Goal: Task Accomplishment & Management: Manage account settings

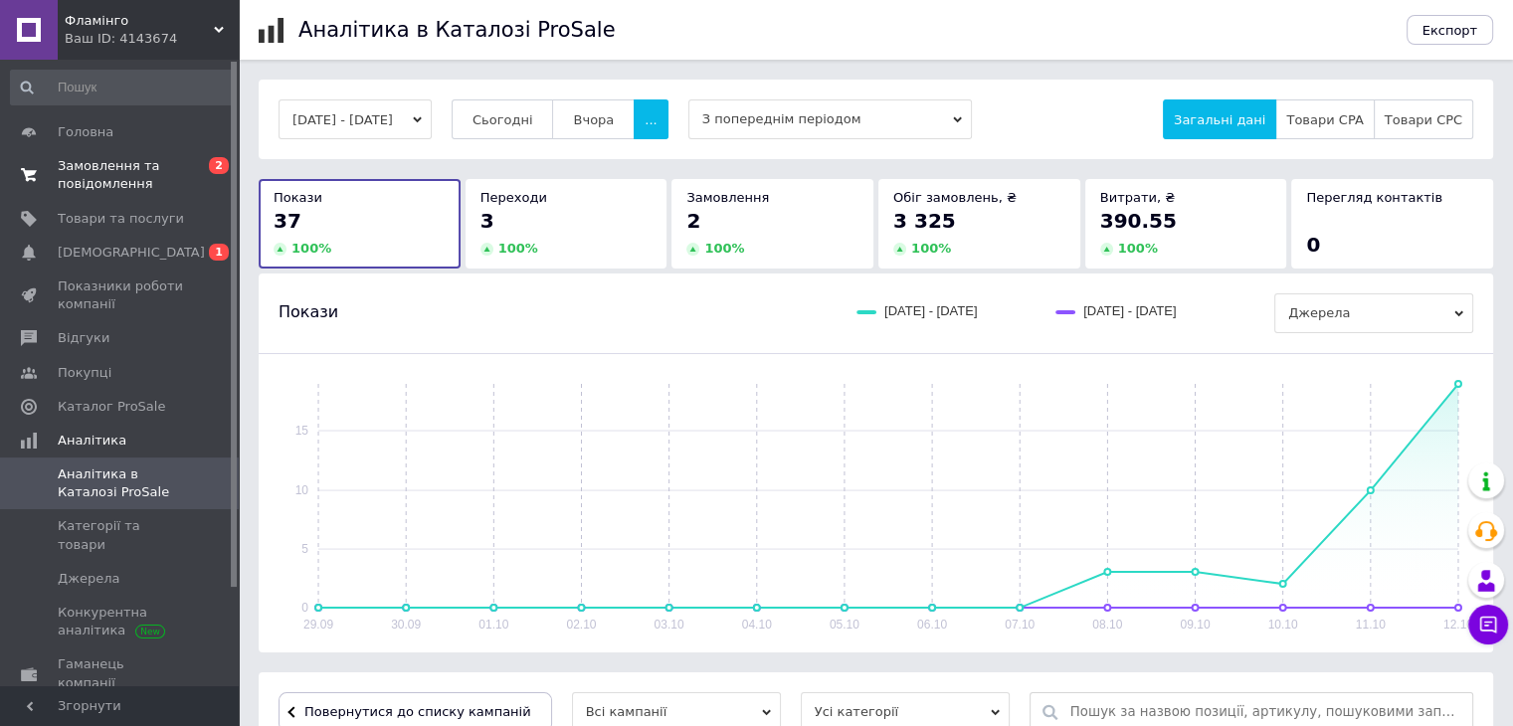
click at [122, 174] on span "Замовлення та повідомлення" at bounding box center [121, 175] width 126 height 36
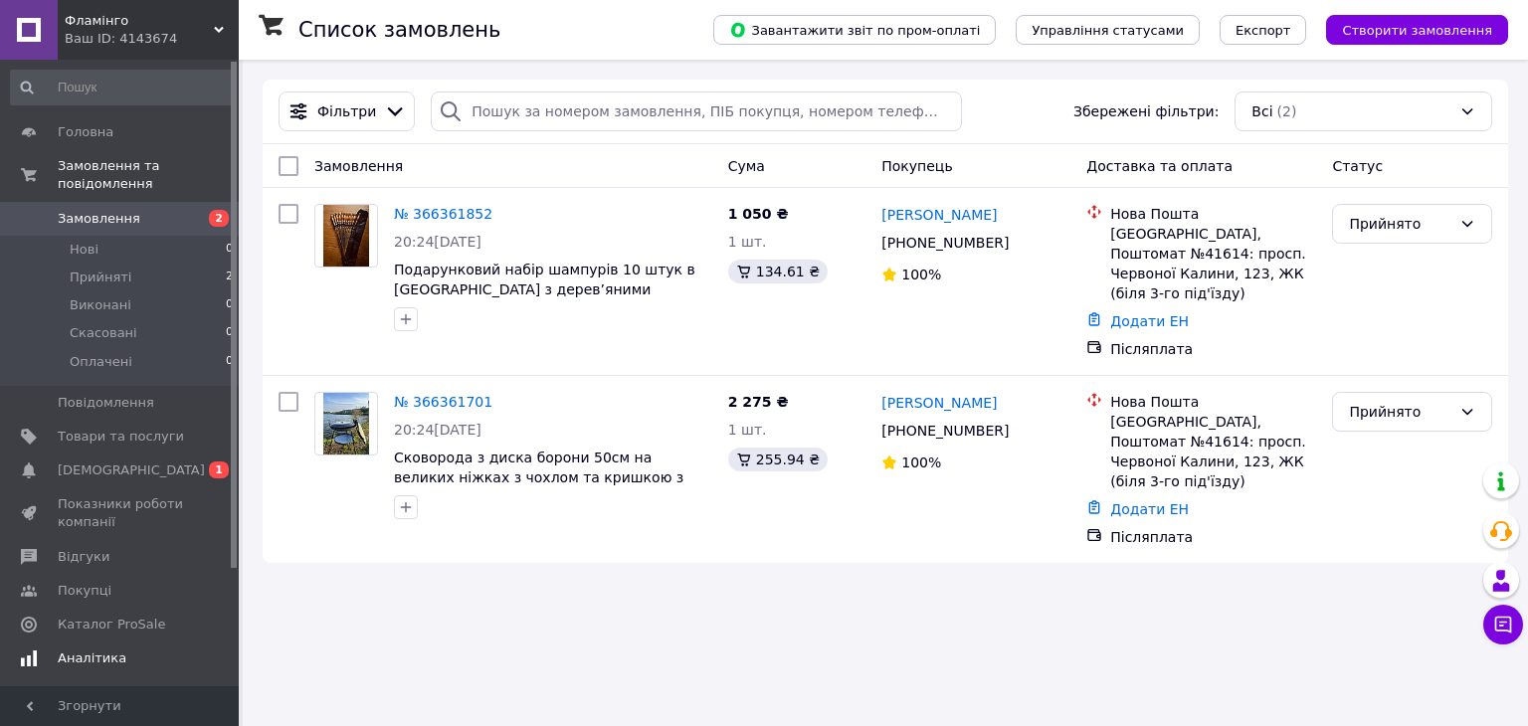
click at [127, 462] on span "[DEMOGRAPHIC_DATA]" at bounding box center [131, 471] width 147 height 18
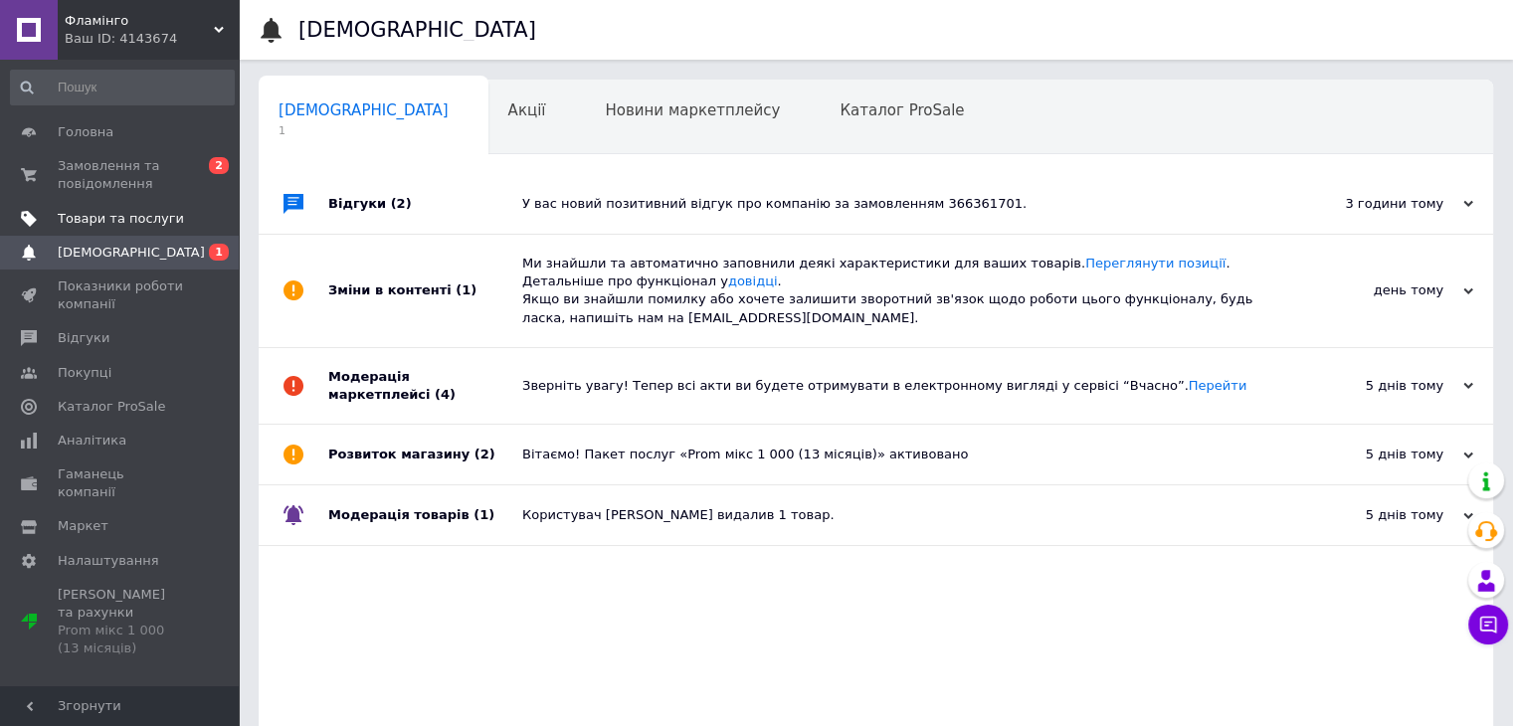
click at [129, 221] on span "Товари та послуги" at bounding box center [121, 219] width 126 height 18
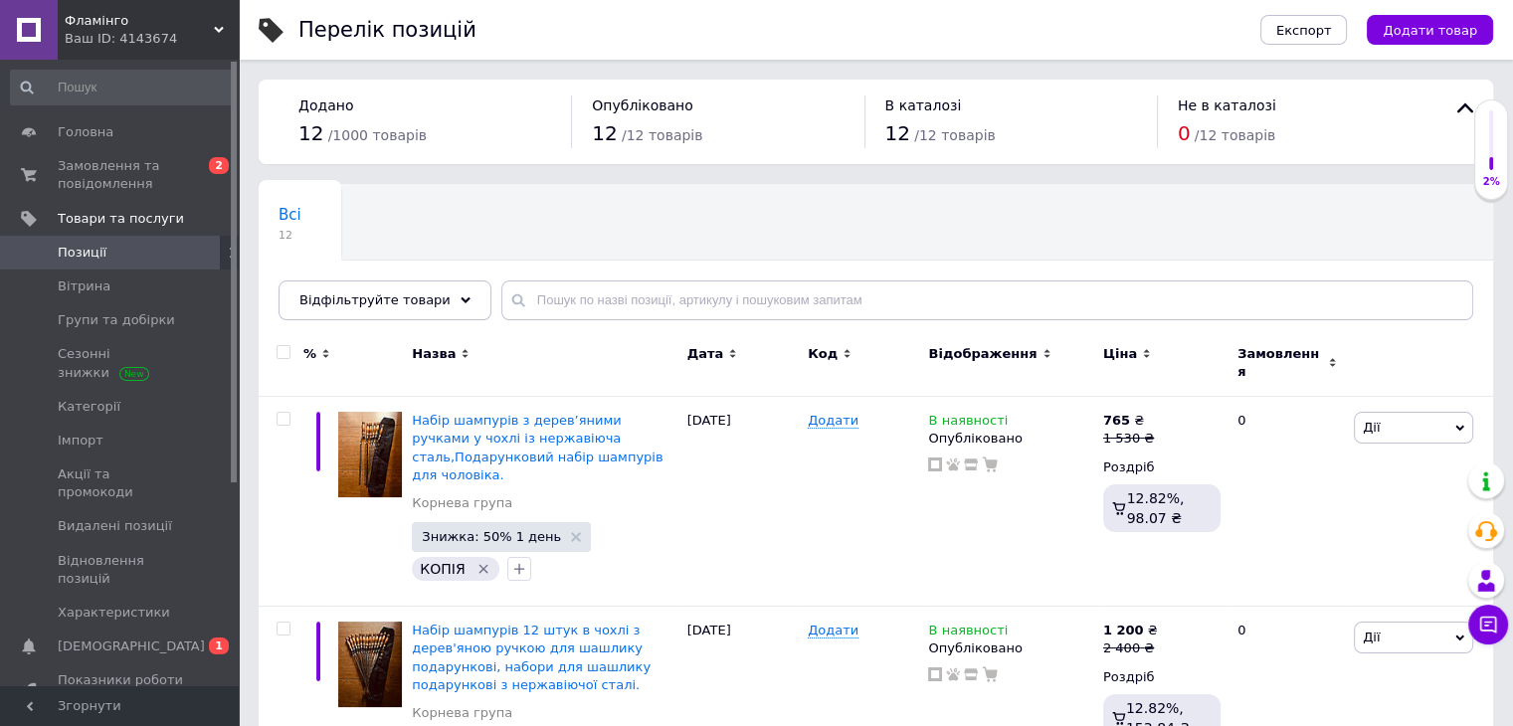
click at [294, 353] on div at bounding box center [284, 352] width 40 height 14
click at [292, 353] on div at bounding box center [284, 352] width 40 height 14
click at [290, 349] on span at bounding box center [284, 352] width 14 height 14
click at [290, 349] on input "checkbox" at bounding box center [283, 352] width 13 height 13
checkbox input "true"
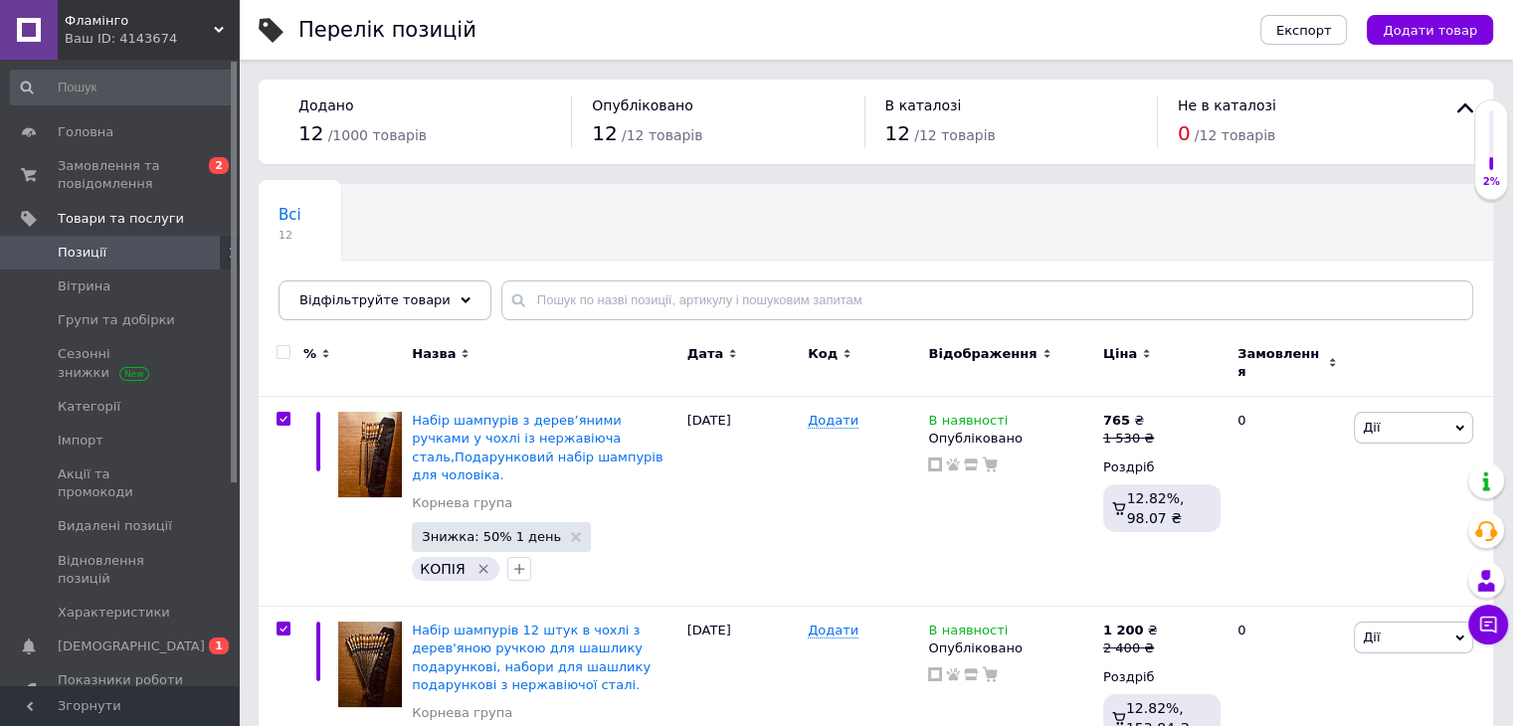
checkbox input "true"
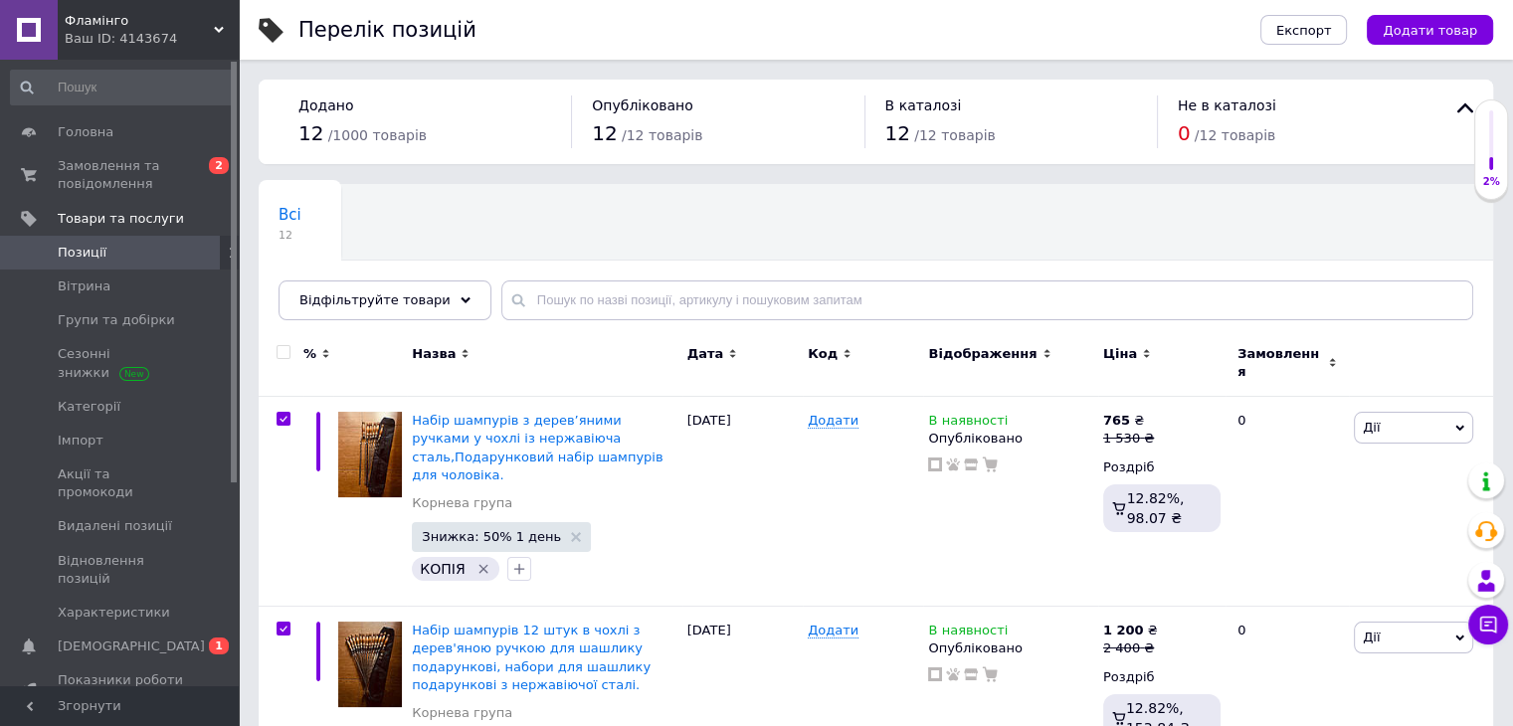
checkbox input "true"
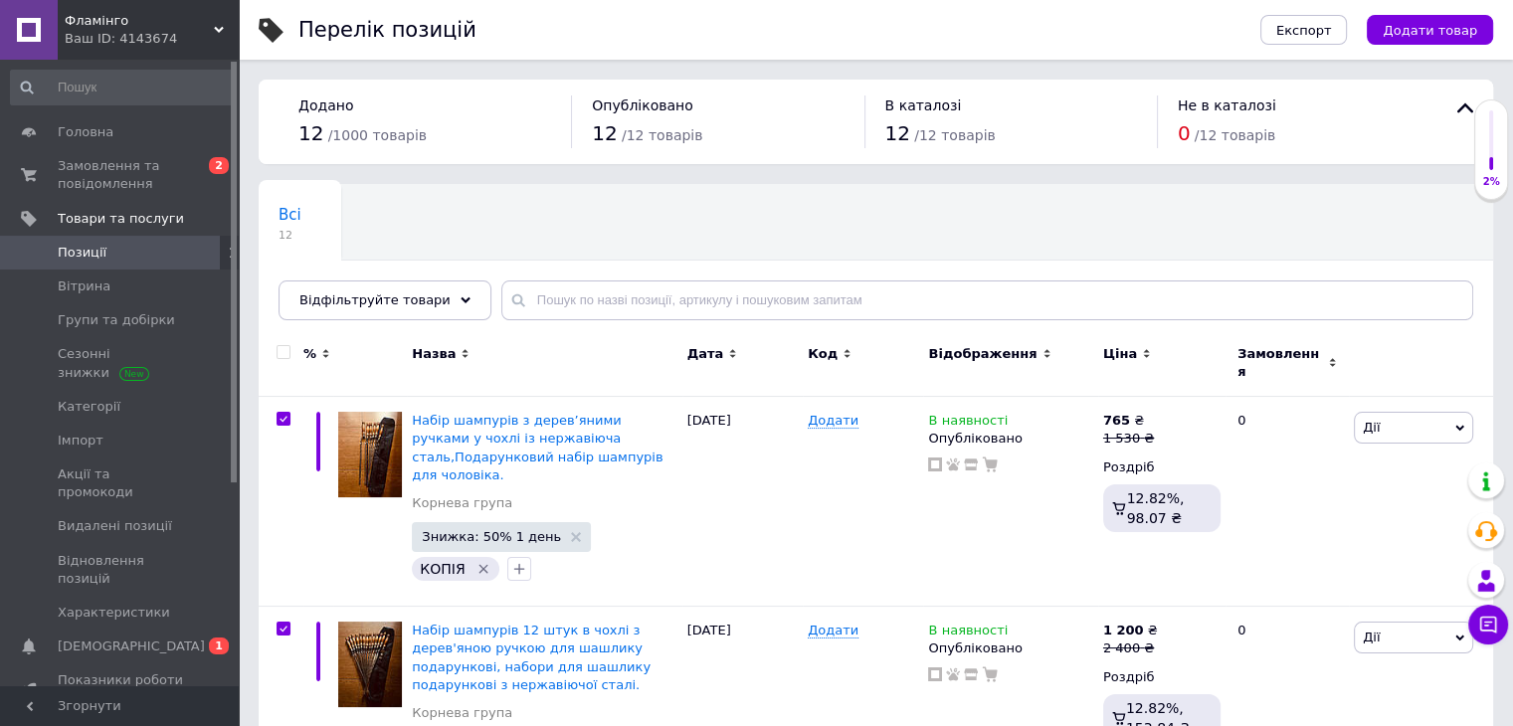
checkbox input "true"
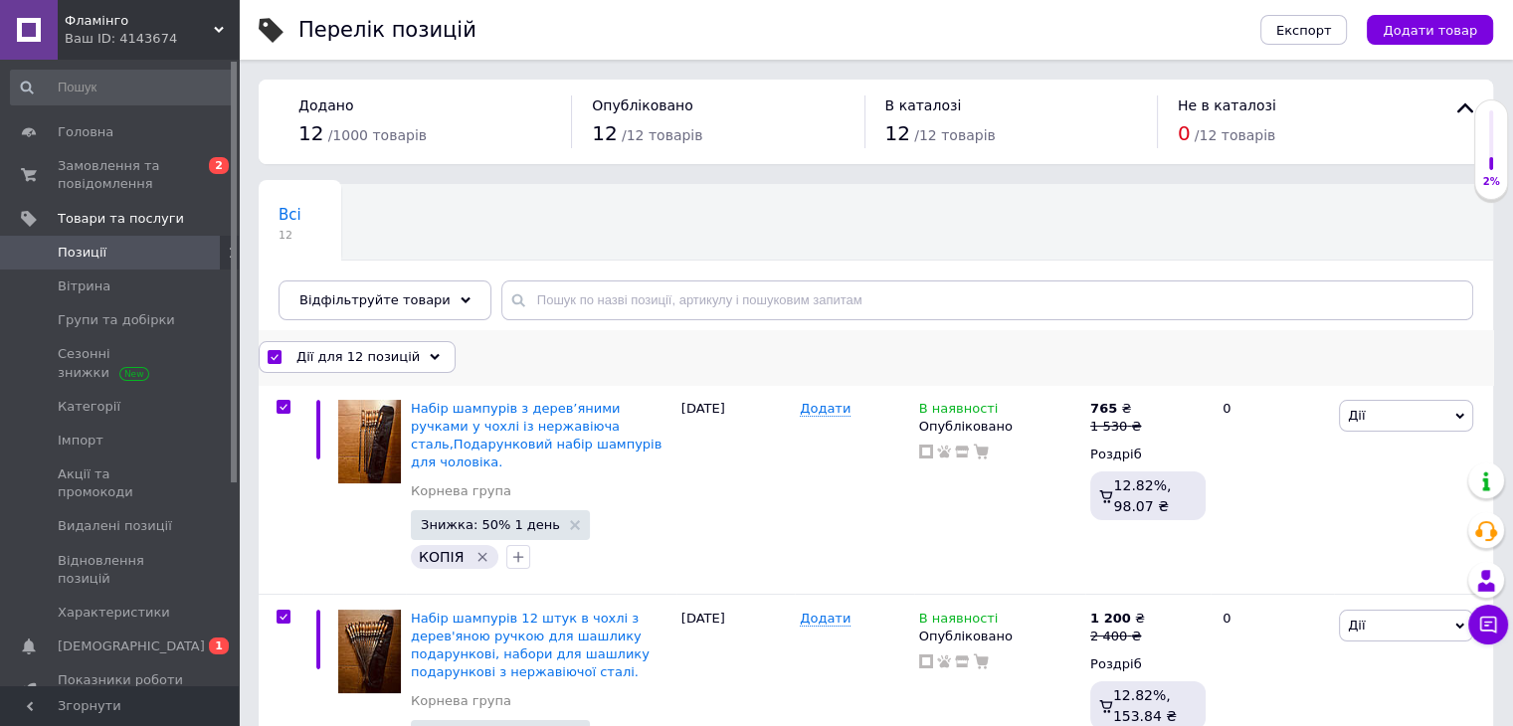
click at [408, 355] on div "Дії для 12 позицій" at bounding box center [357, 357] width 197 height 32
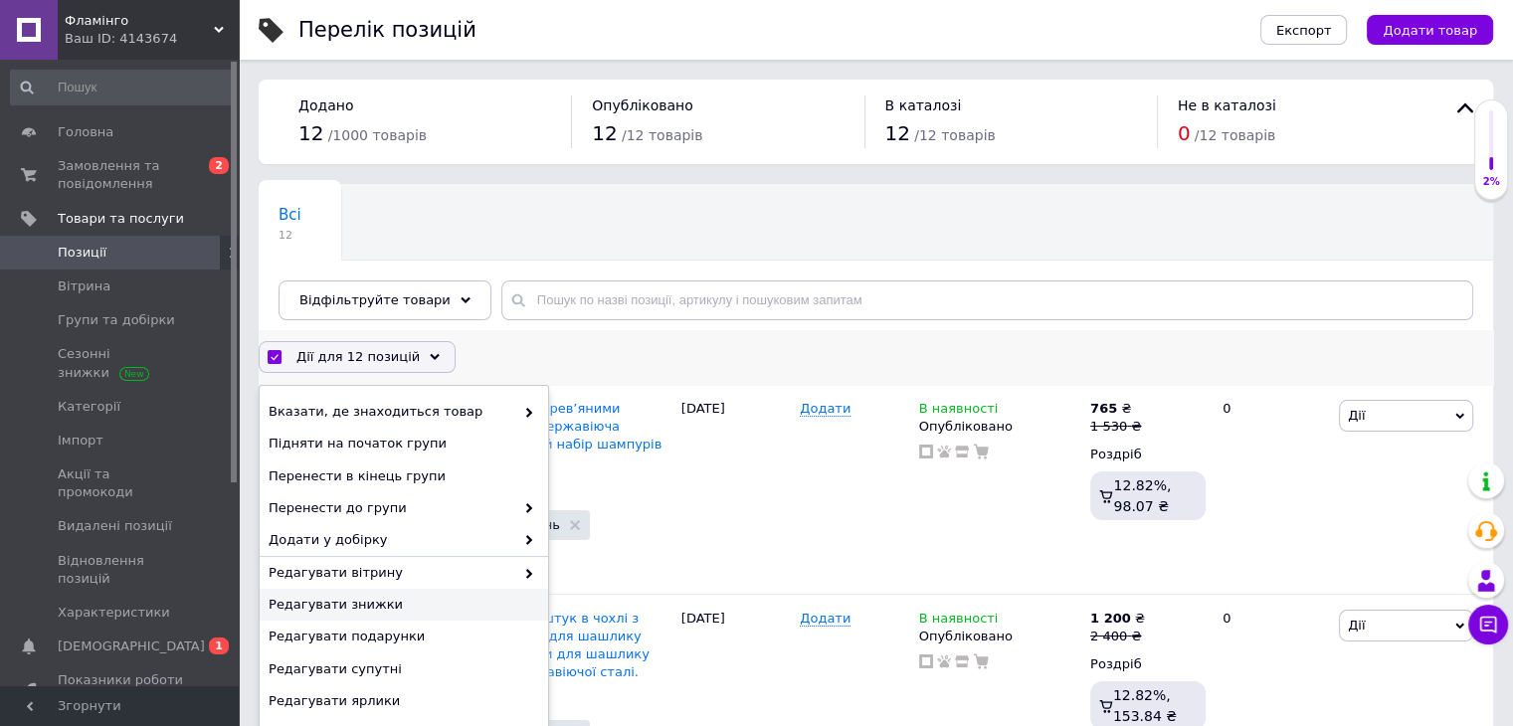
click at [351, 605] on span "Редагувати знижки" at bounding box center [402, 605] width 266 height 18
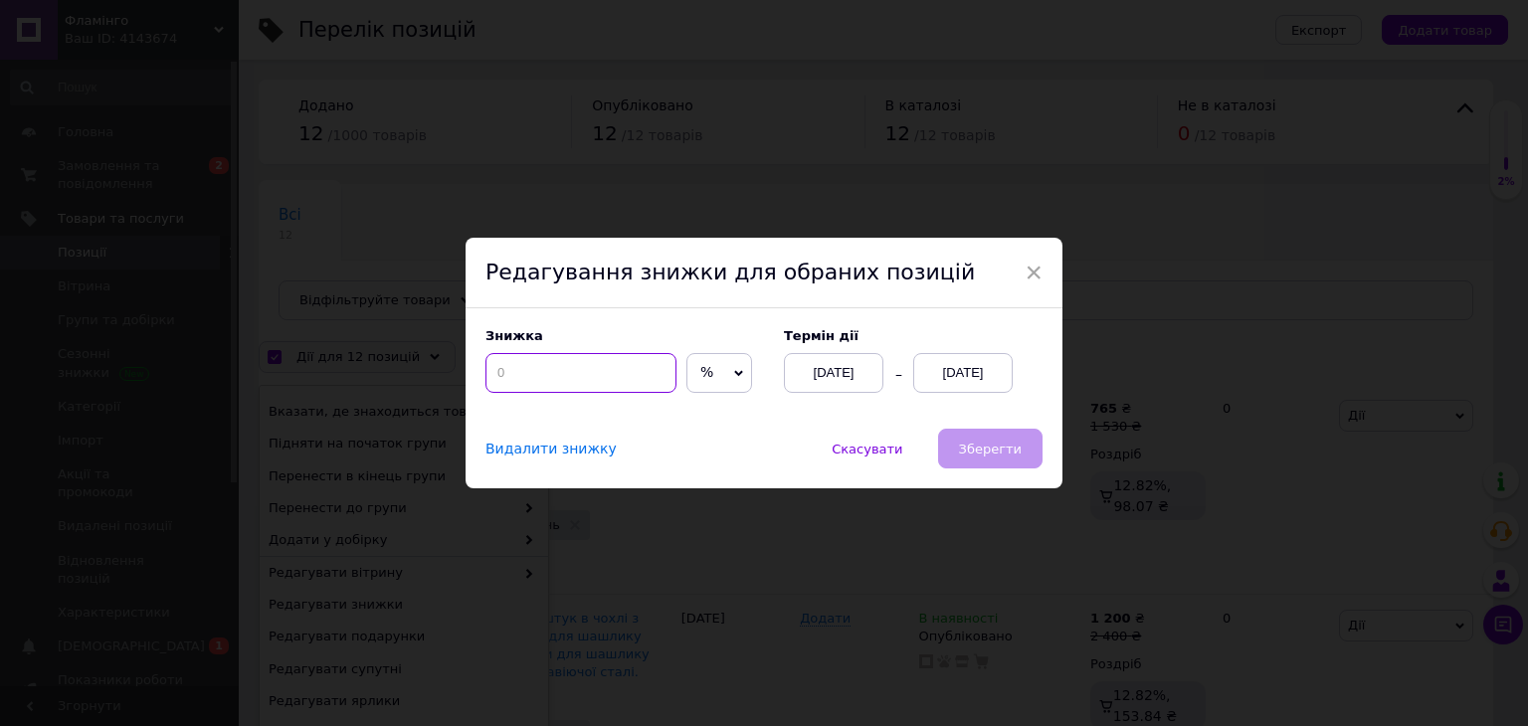
click at [592, 392] on input at bounding box center [581, 373] width 191 height 40
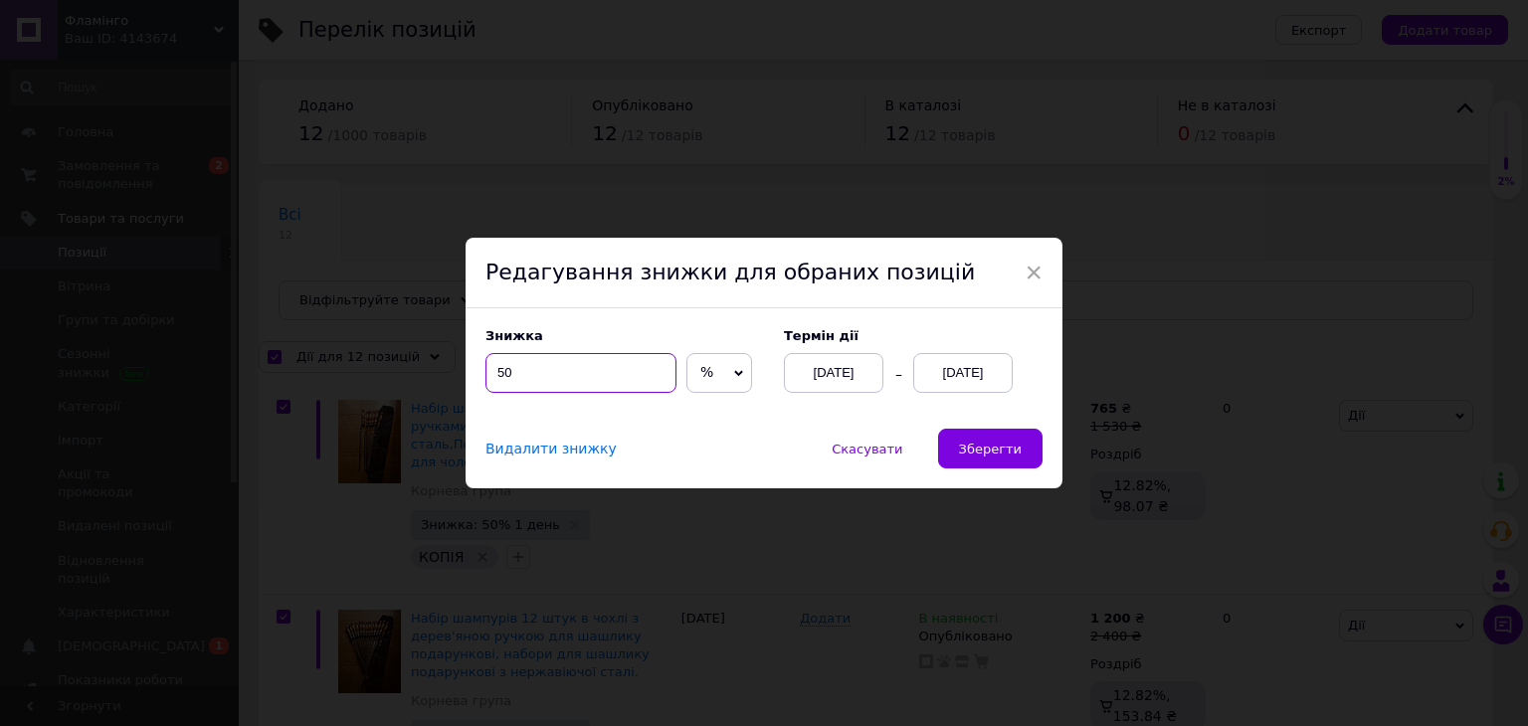
type input "50"
click at [987, 376] on div "[DATE]" at bounding box center [962, 373] width 99 height 40
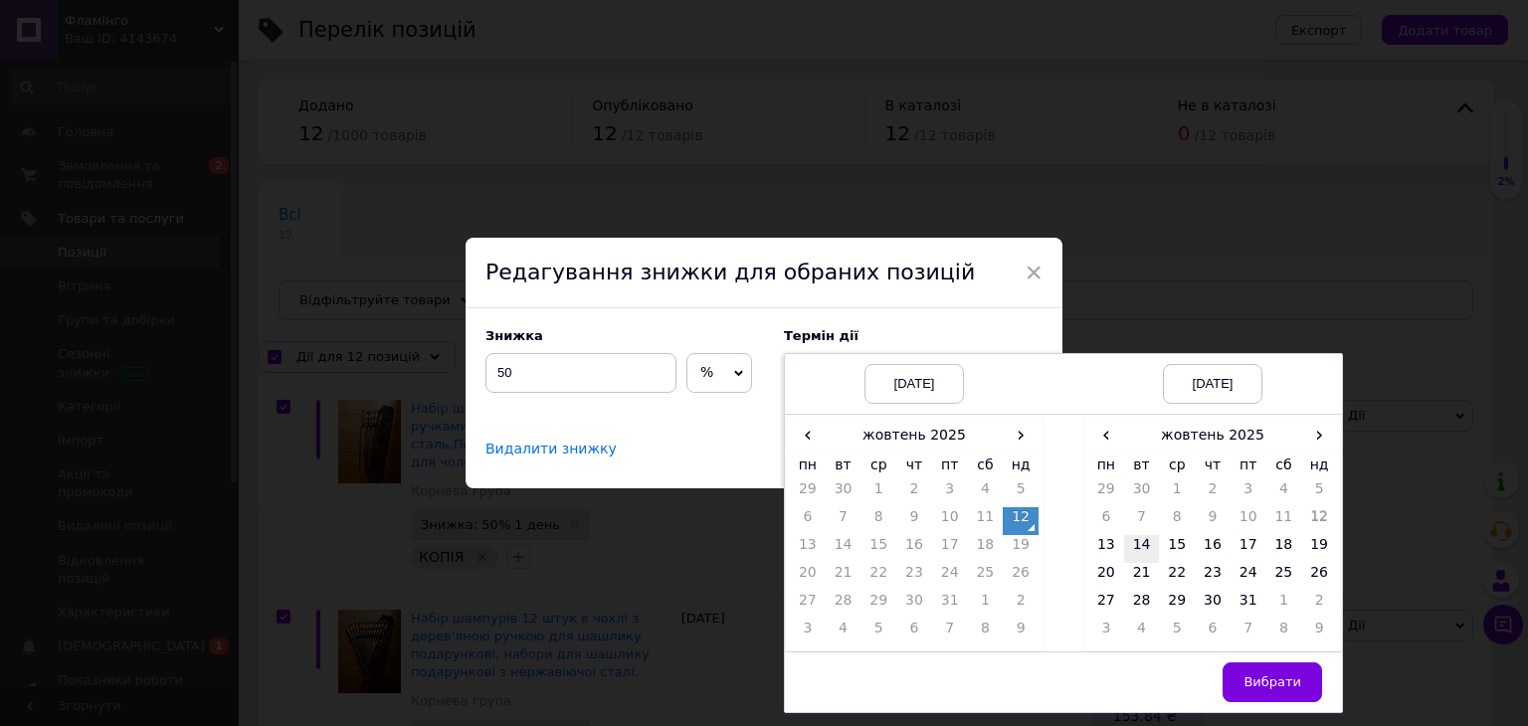
click at [1137, 549] on td "14" at bounding box center [1142, 549] width 36 height 28
click at [1267, 687] on span "Вибрати" at bounding box center [1273, 682] width 58 height 15
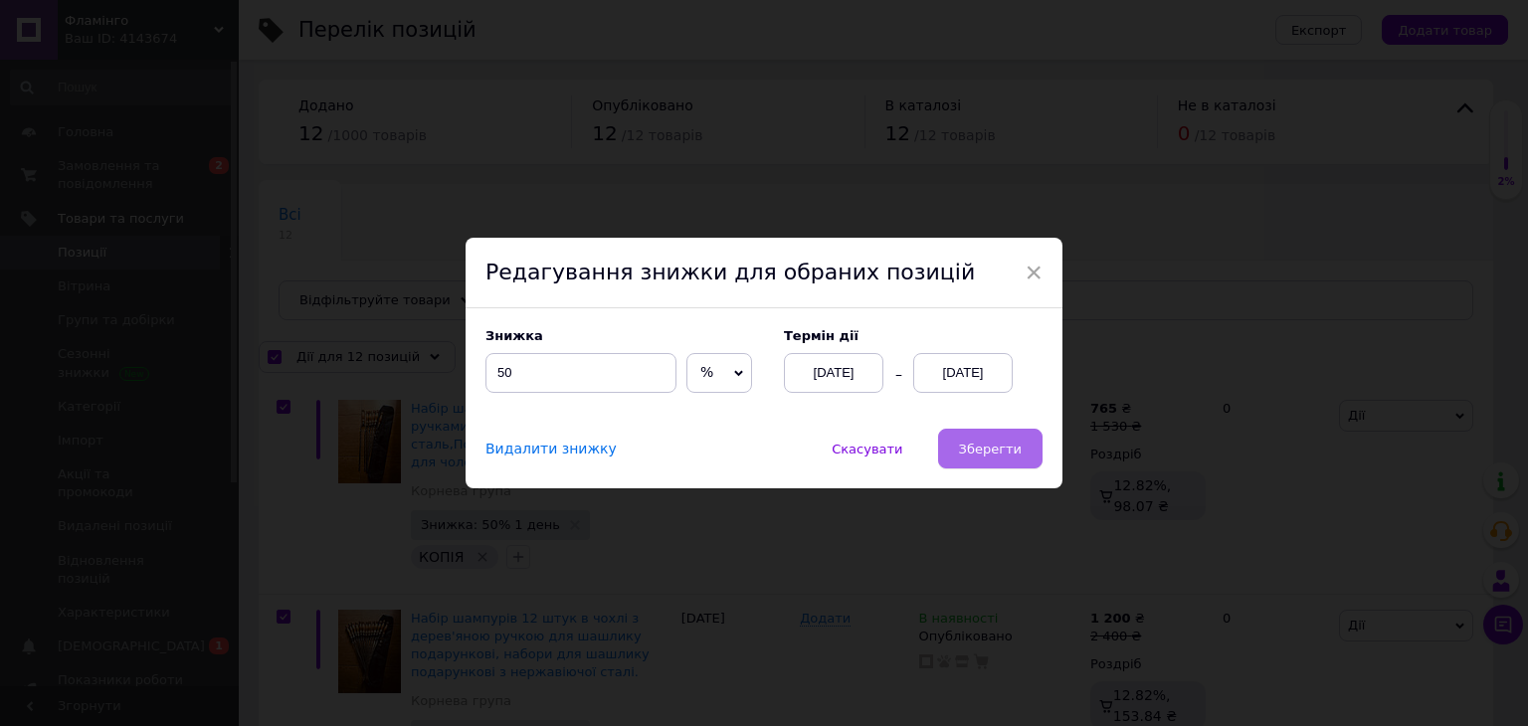
click at [1020, 443] on button "Зберегти" at bounding box center [990, 449] width 104 height 40
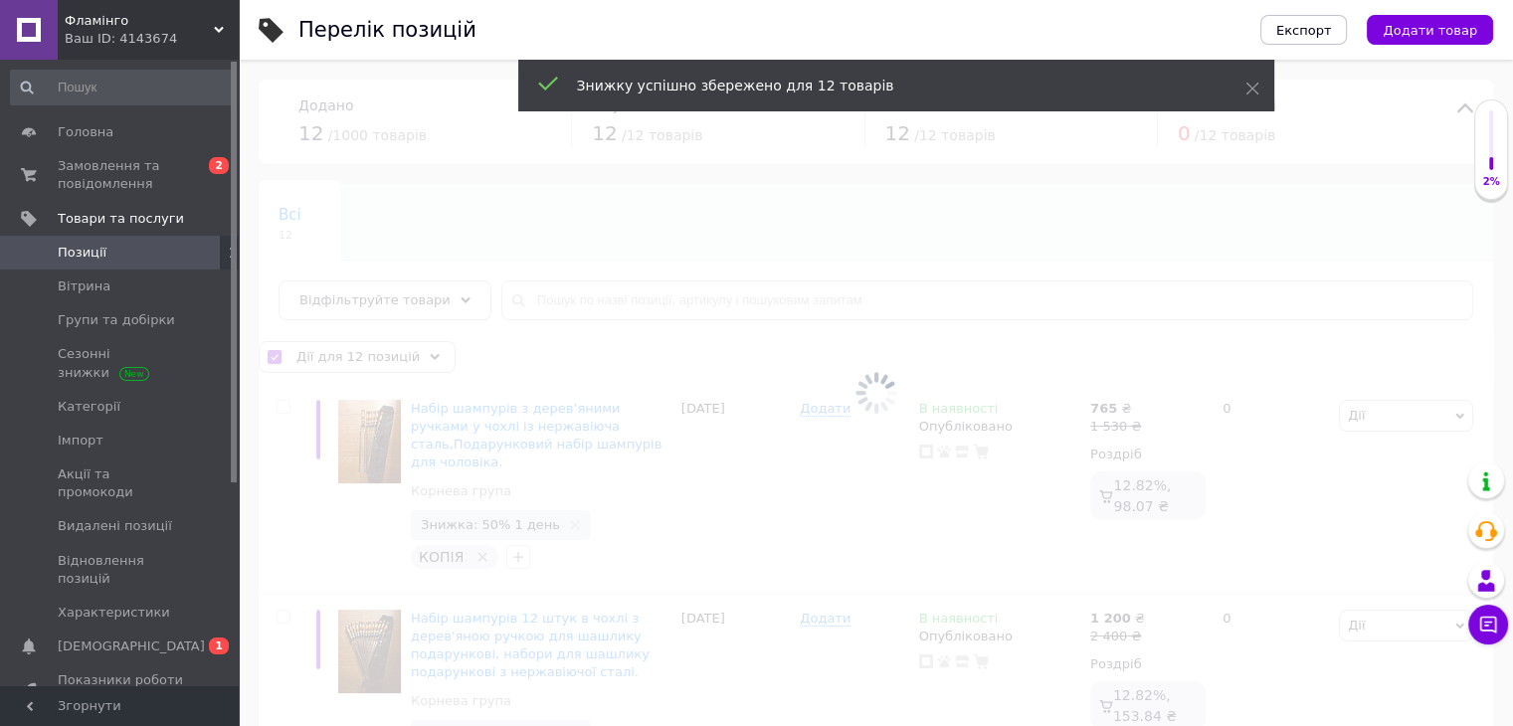
checkbox input "false"
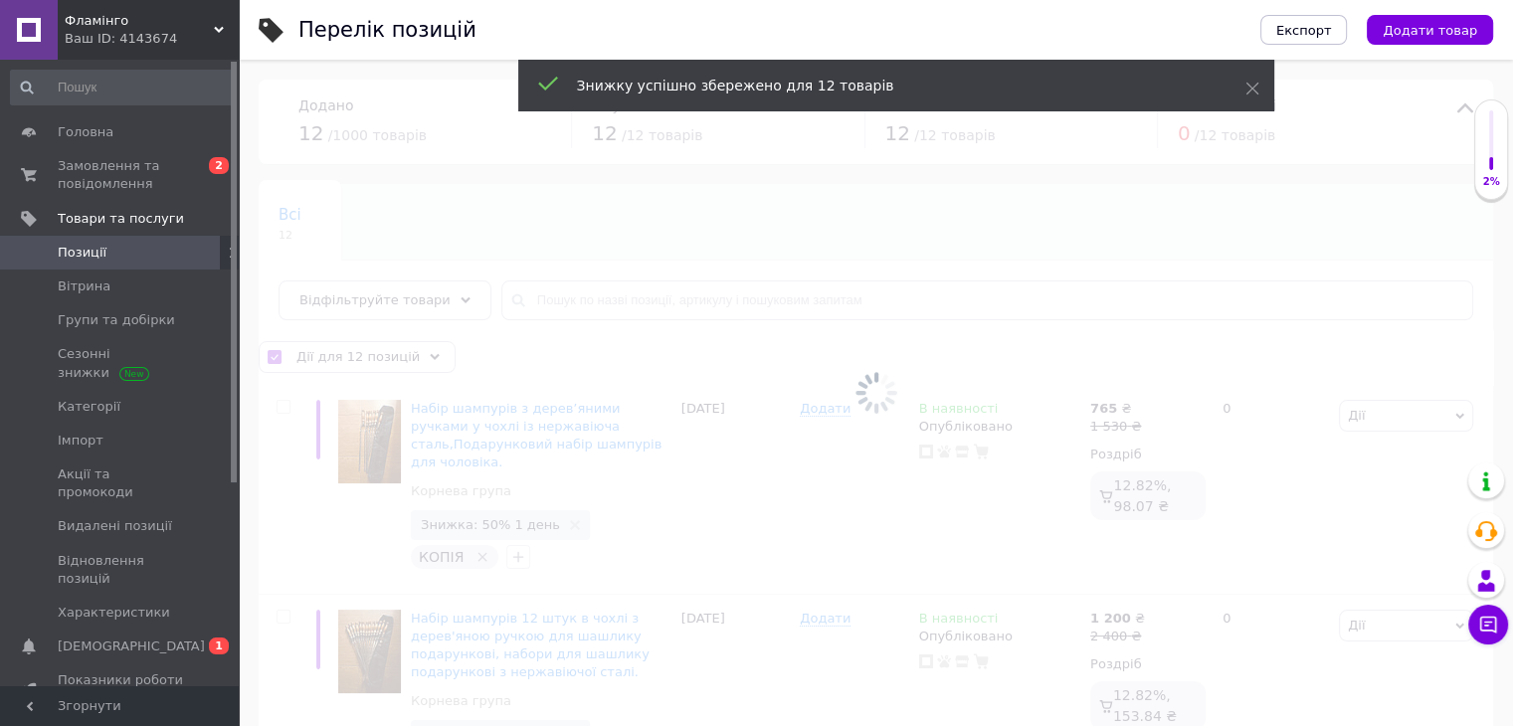
checkbox input "false"
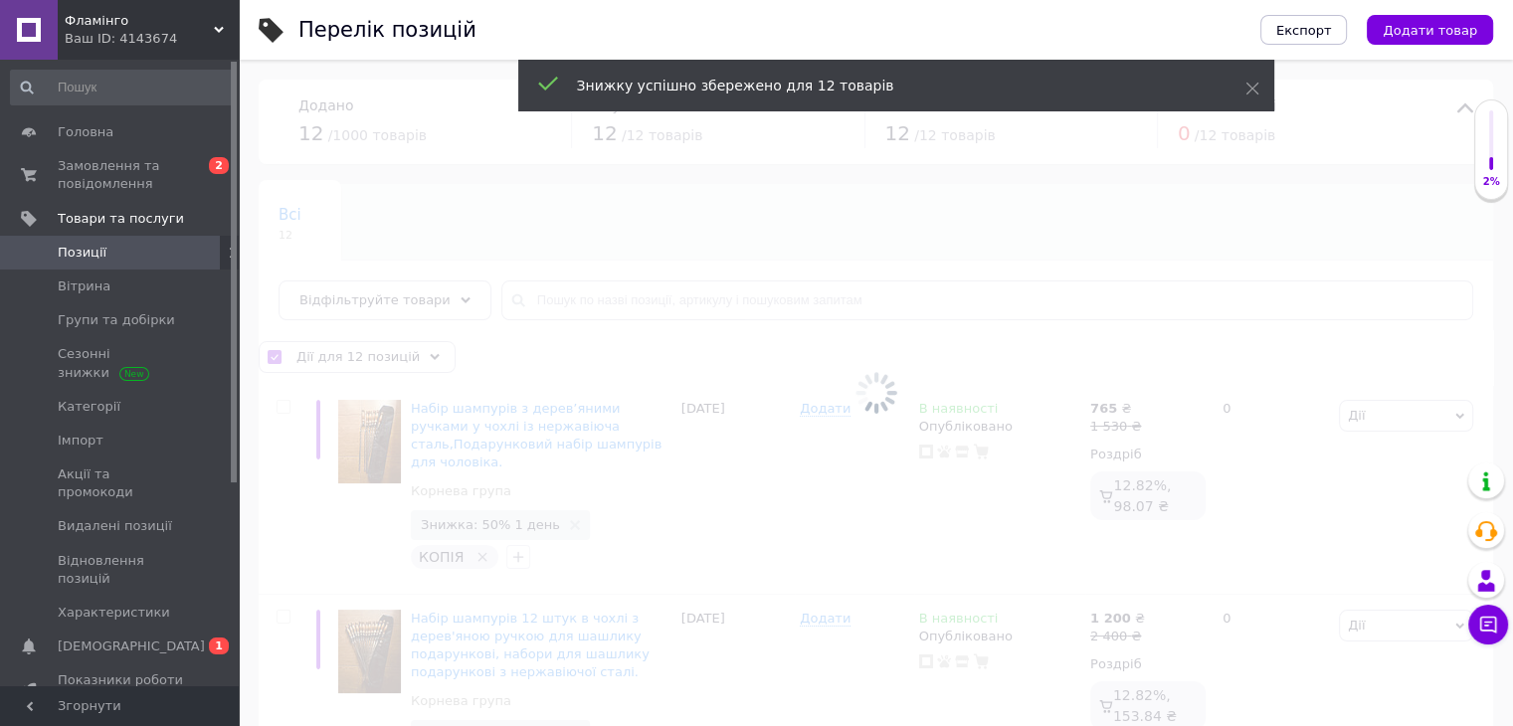
checkbox input "false"
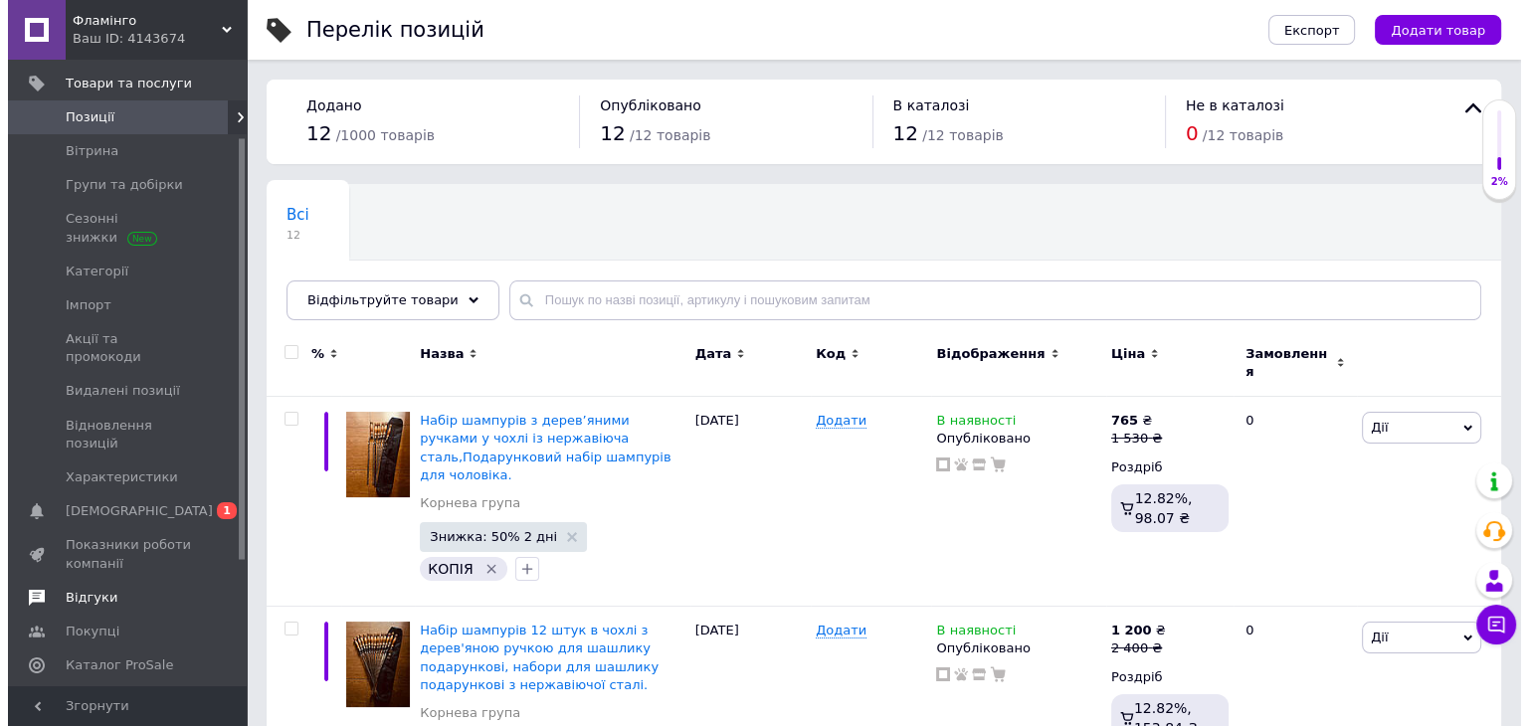
scroll to position [199, 0]
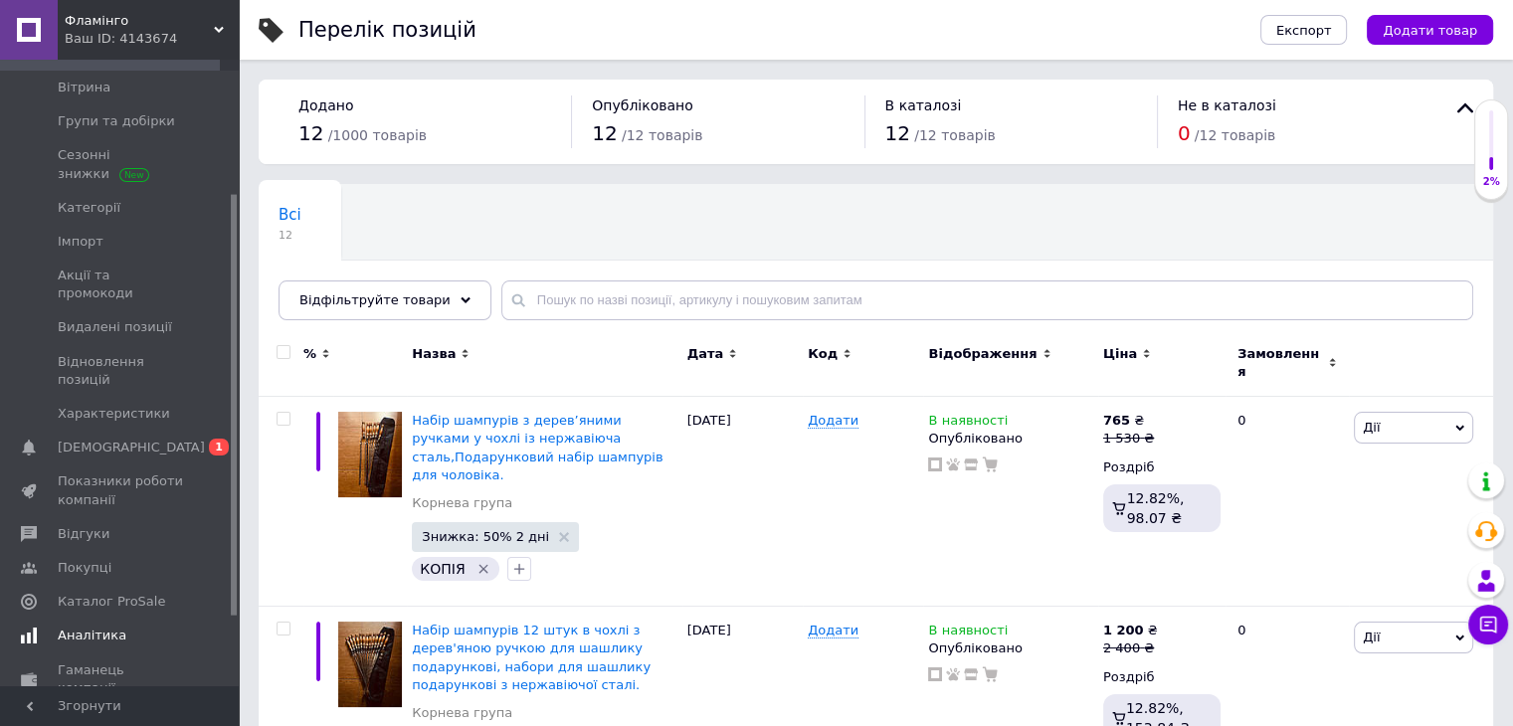
click at [104, 627] on span "Аналітика" at bounding box center [92, 636] width 69 height 18
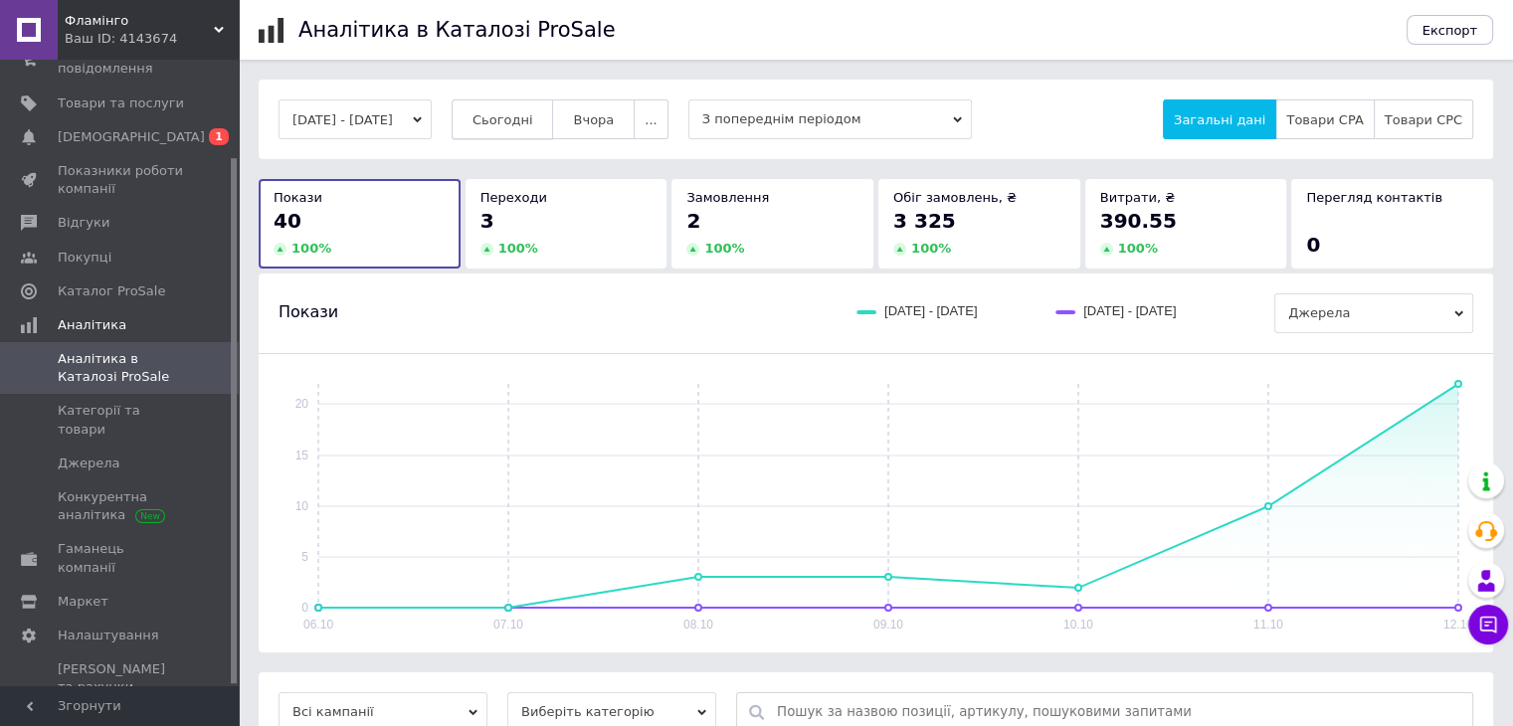
click at [533, 123] on span "Сьогодні" at bounding box center [503, 119] width 61 height 15
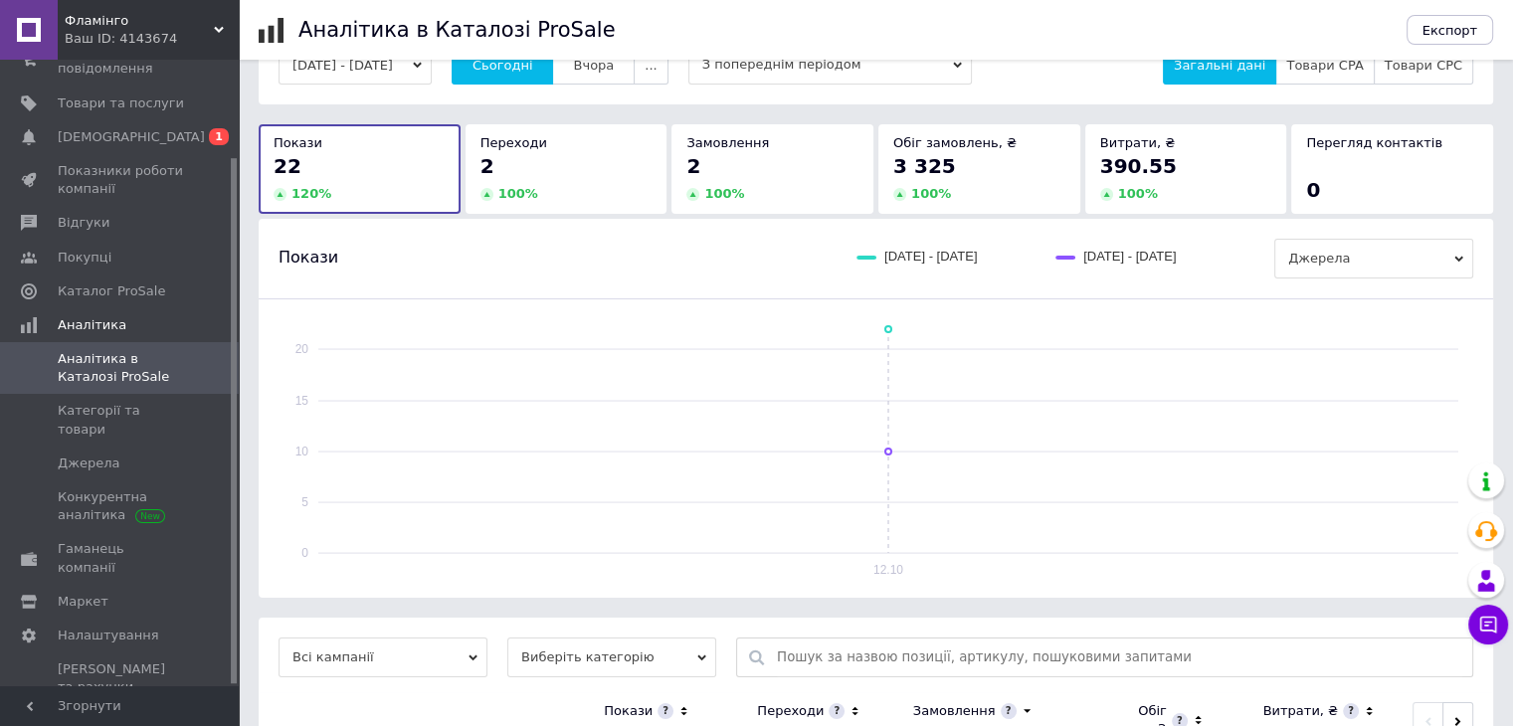
scroll to position [206, 0]
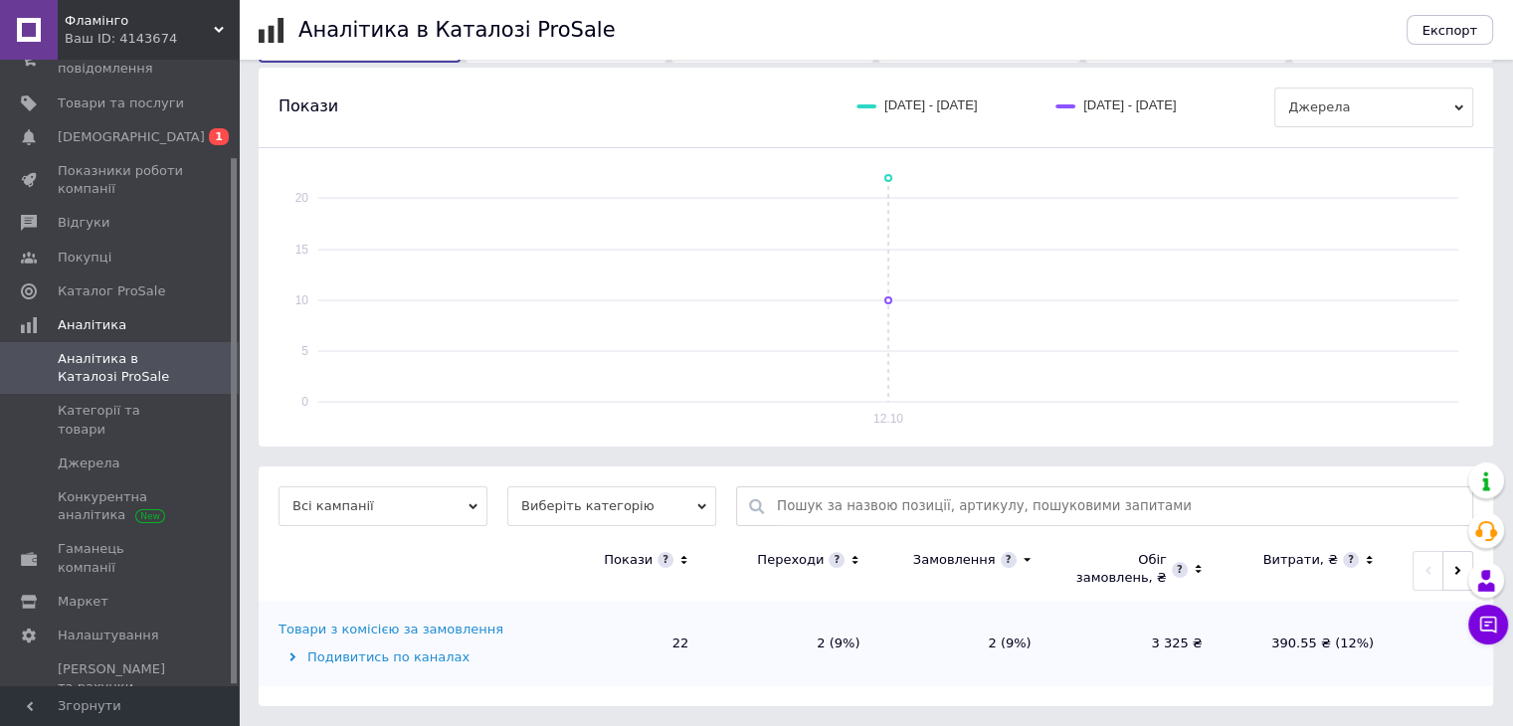
click at [613, 512] on span "Виберіть категорію" at bounding box center [611, 507] width 209 height 40
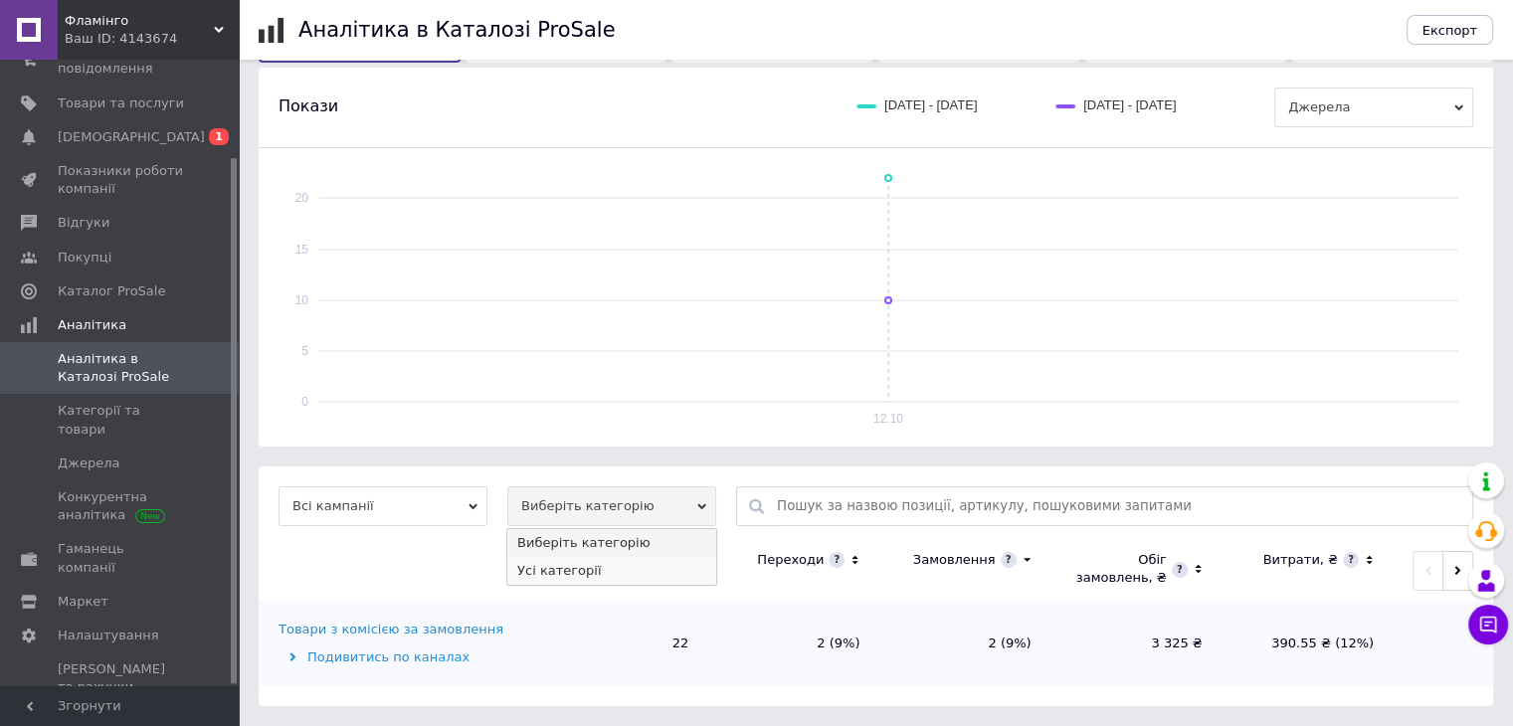
click at [558, 575] on li "Усі категорії" at bounding box center [611, 571] width 209 height 28
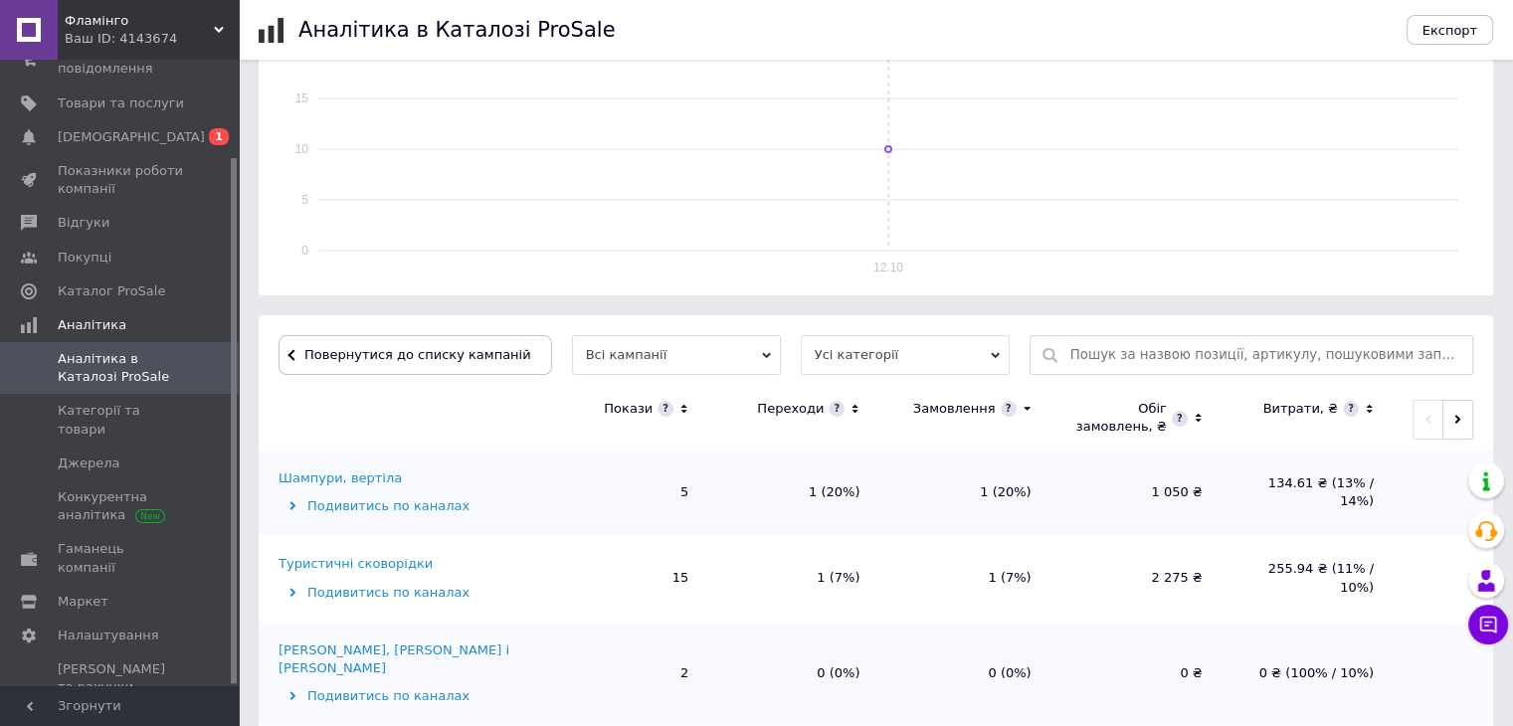
scroll to position [378, 0]
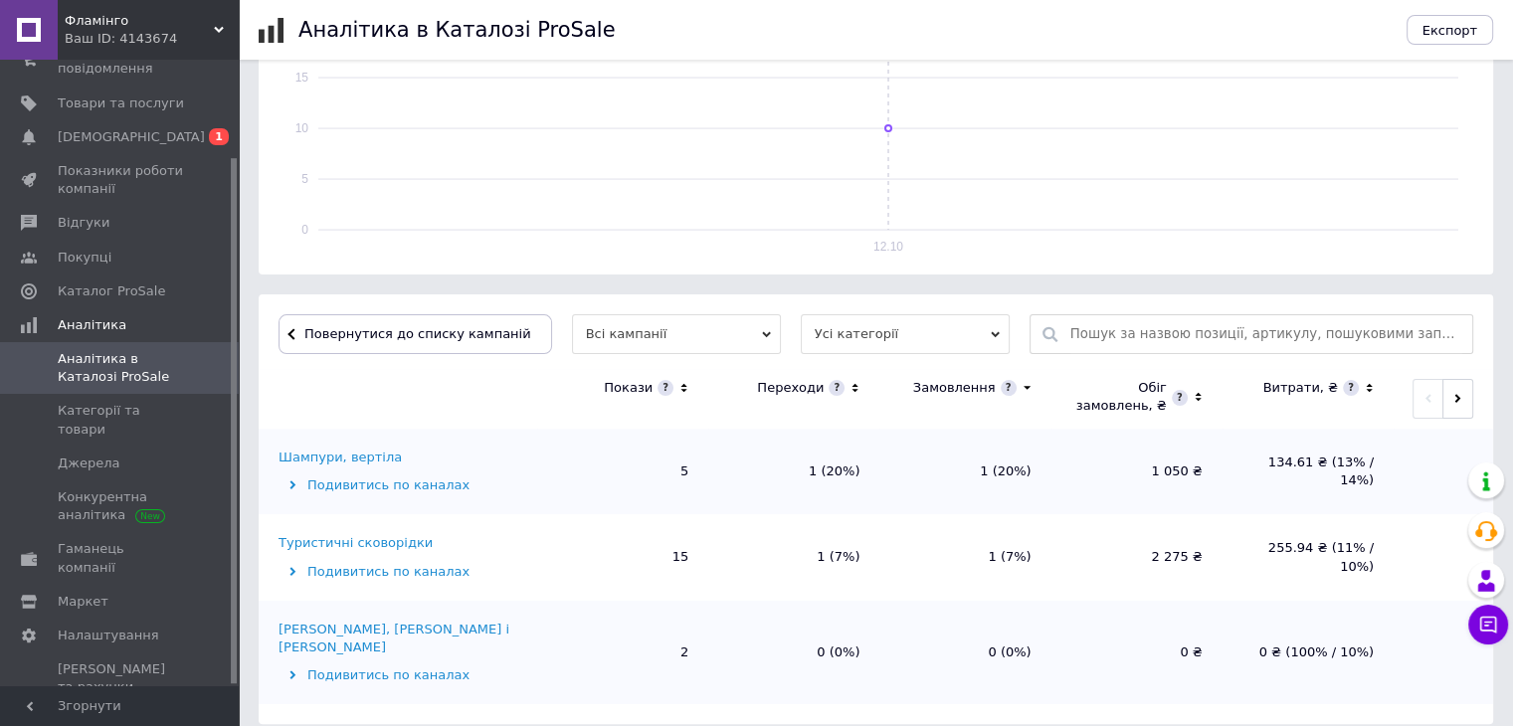
click at [686, 387] on icon at bounding box center [684, 388] width 13 height 17
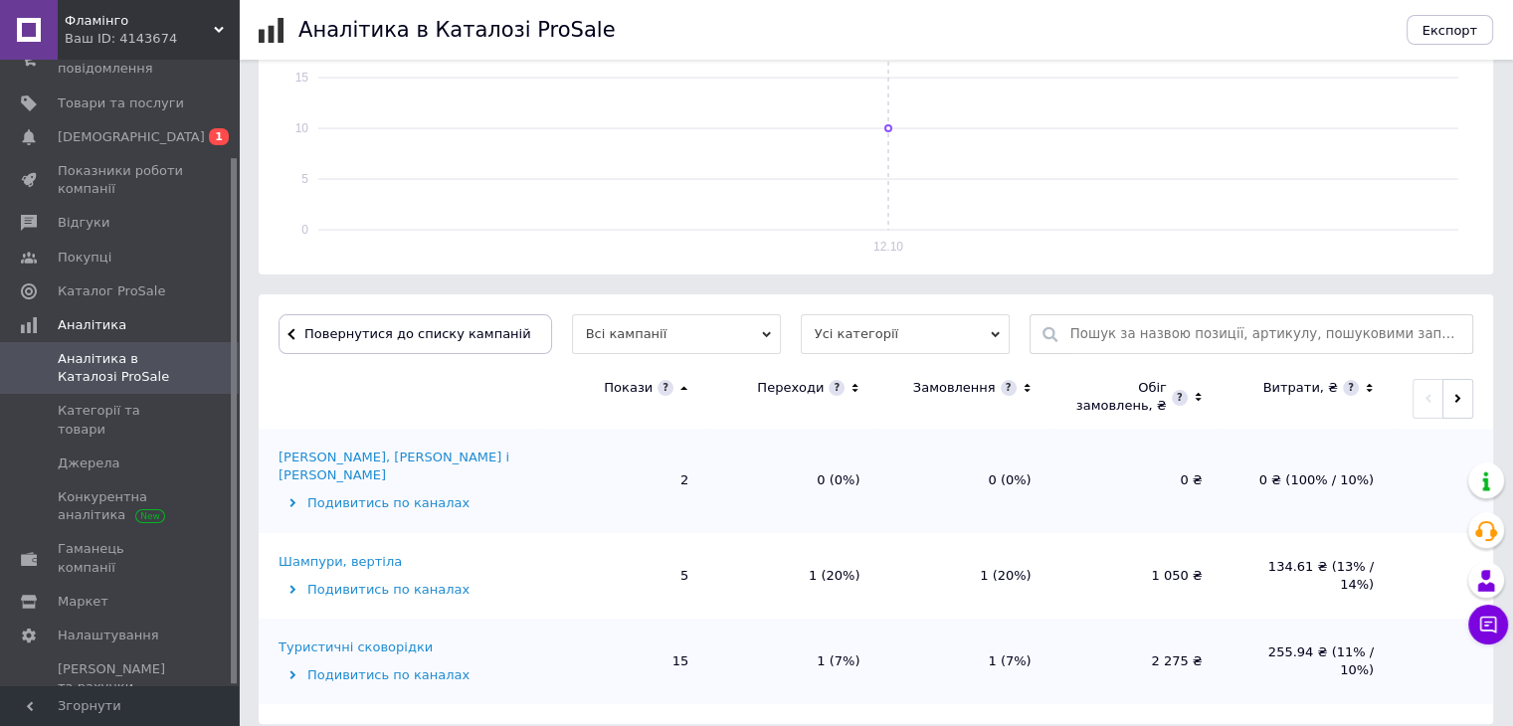
click at [686, 387] on icon at bounding box center [684, 388] width 13 height 17
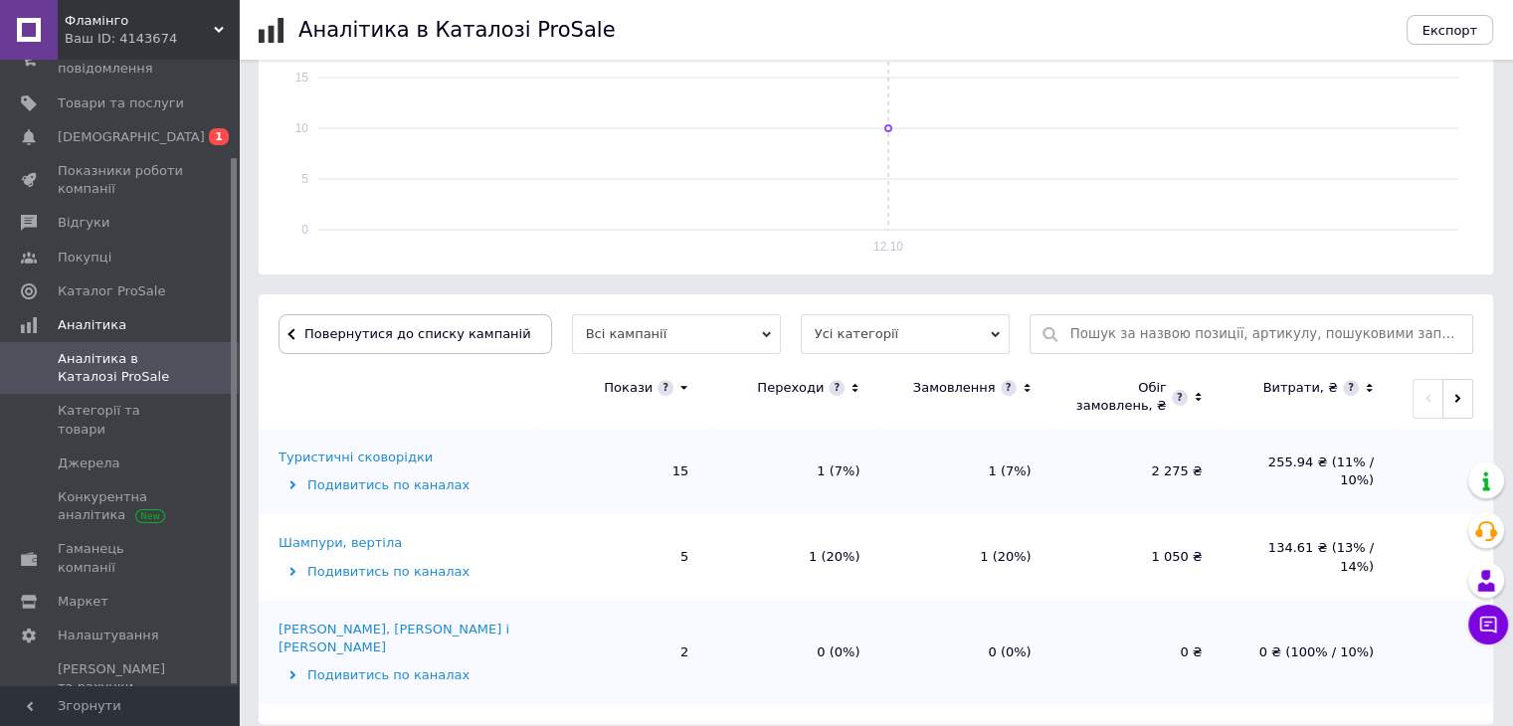
click at [320, 537] on div "Шампури, вертіла" at bounding box center [340, 543] width 123 height 18
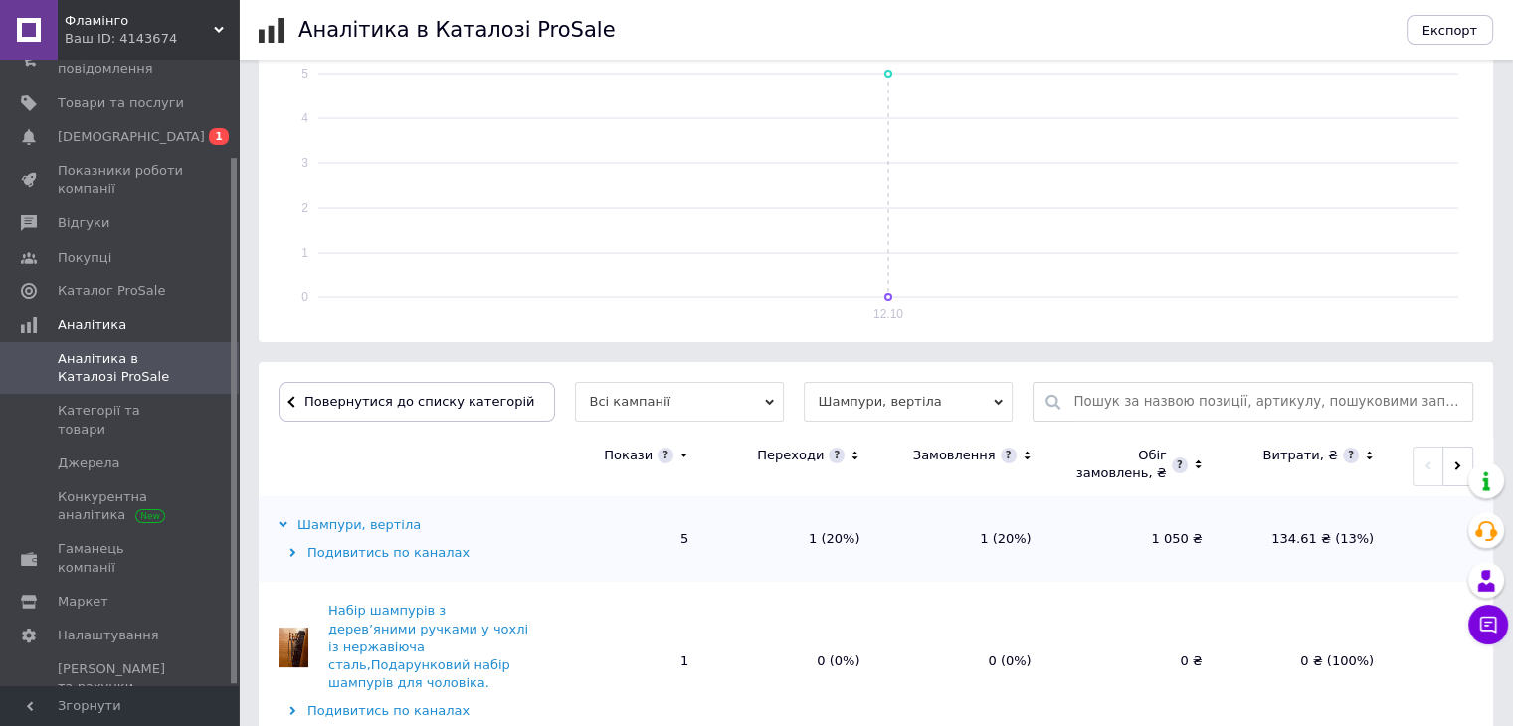
scroll to position [298, 0]
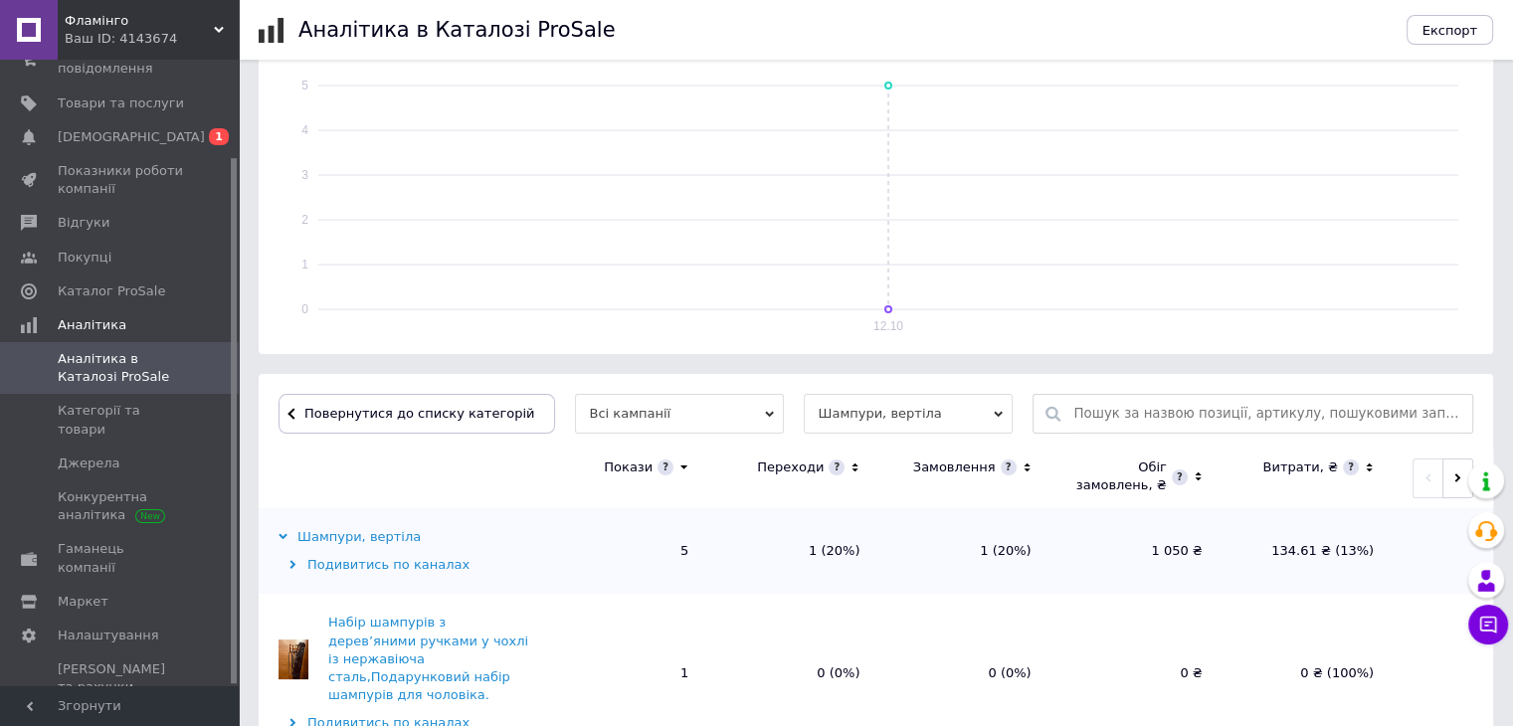
click at [135, 136] on span "[DEMOGRAPHIC_DATA]" at bounding box center [121, 137] width 126 height 18
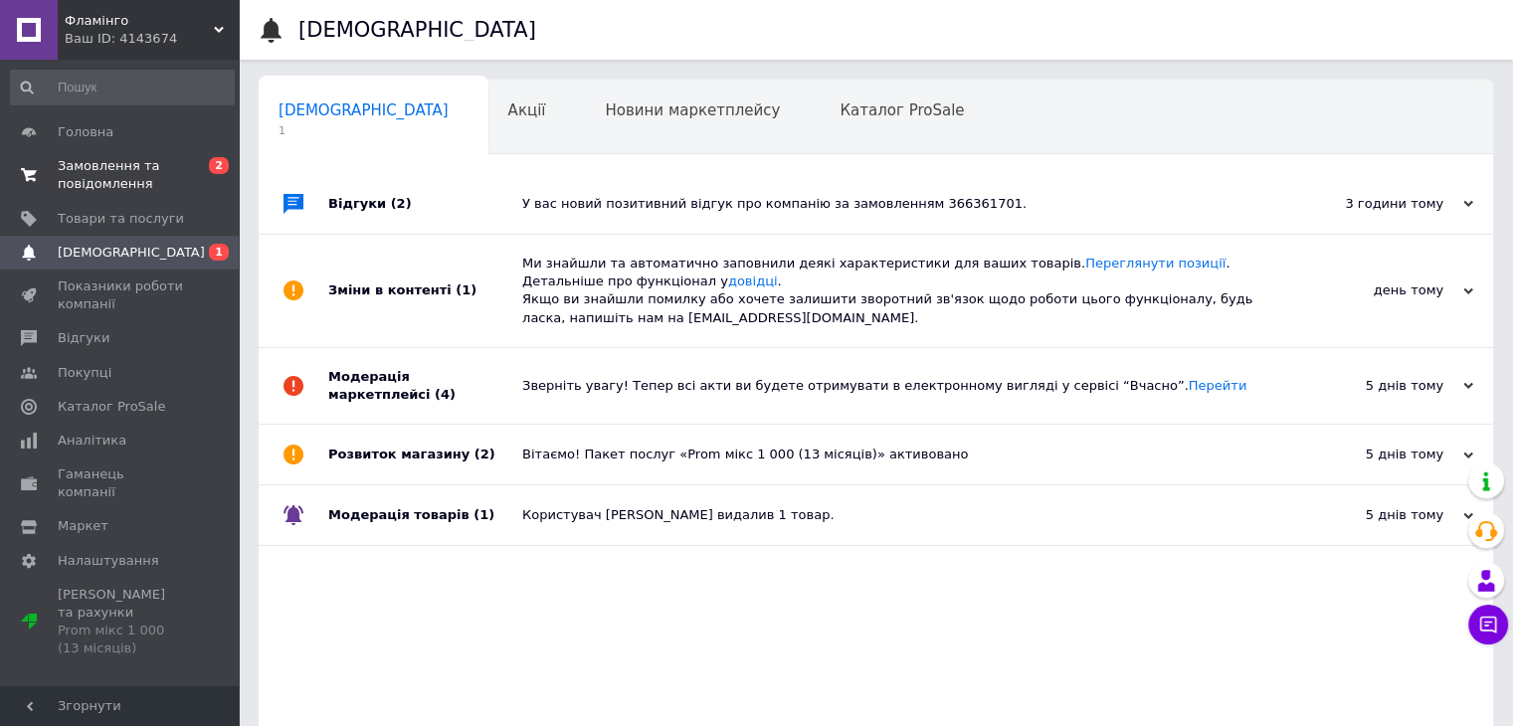
click at [141, 178] on span "Замовлення та повідомлення" at bounding box center [121, 175] width 126 height 36
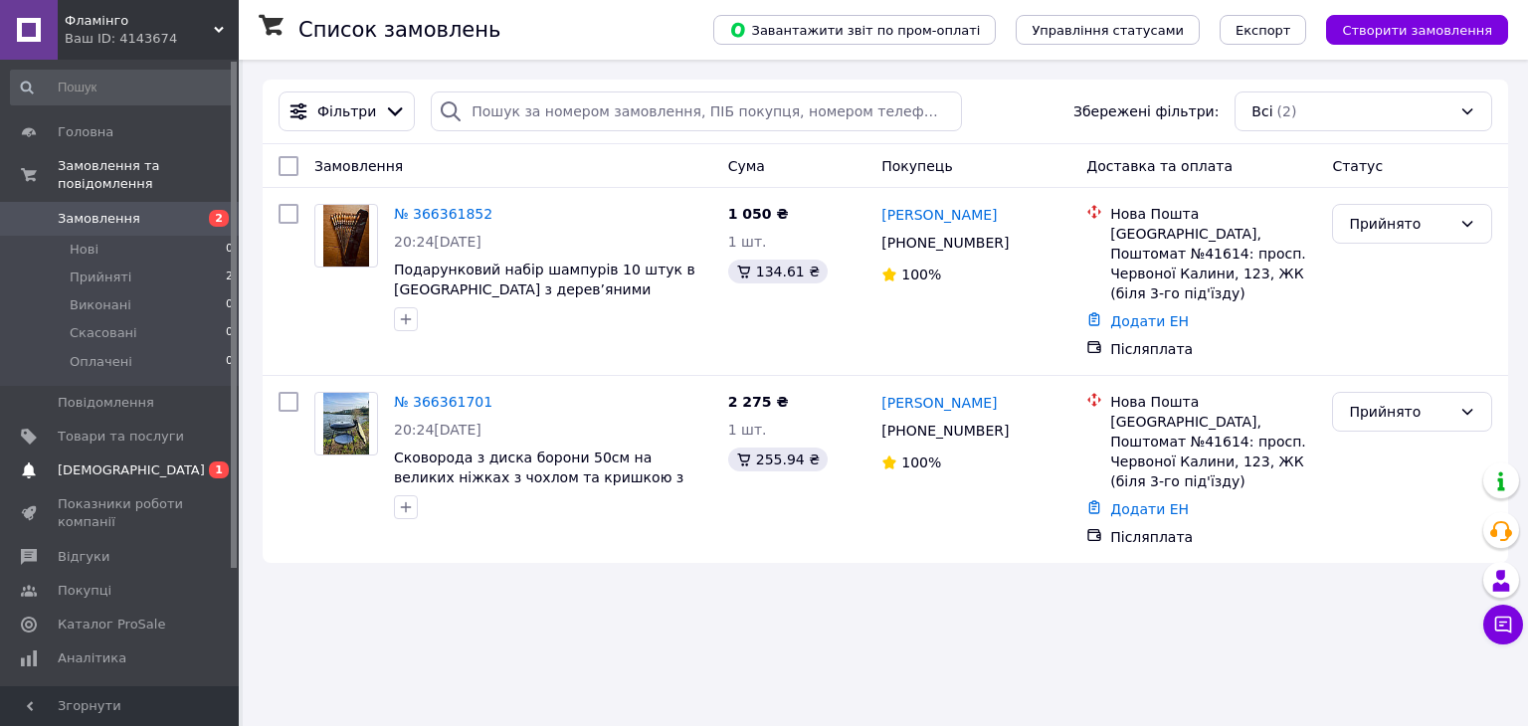
click at [69, 462] on span "[DEMOGRAPHIC_DATA]" at bounding box center [131, 471] width 147 height 18
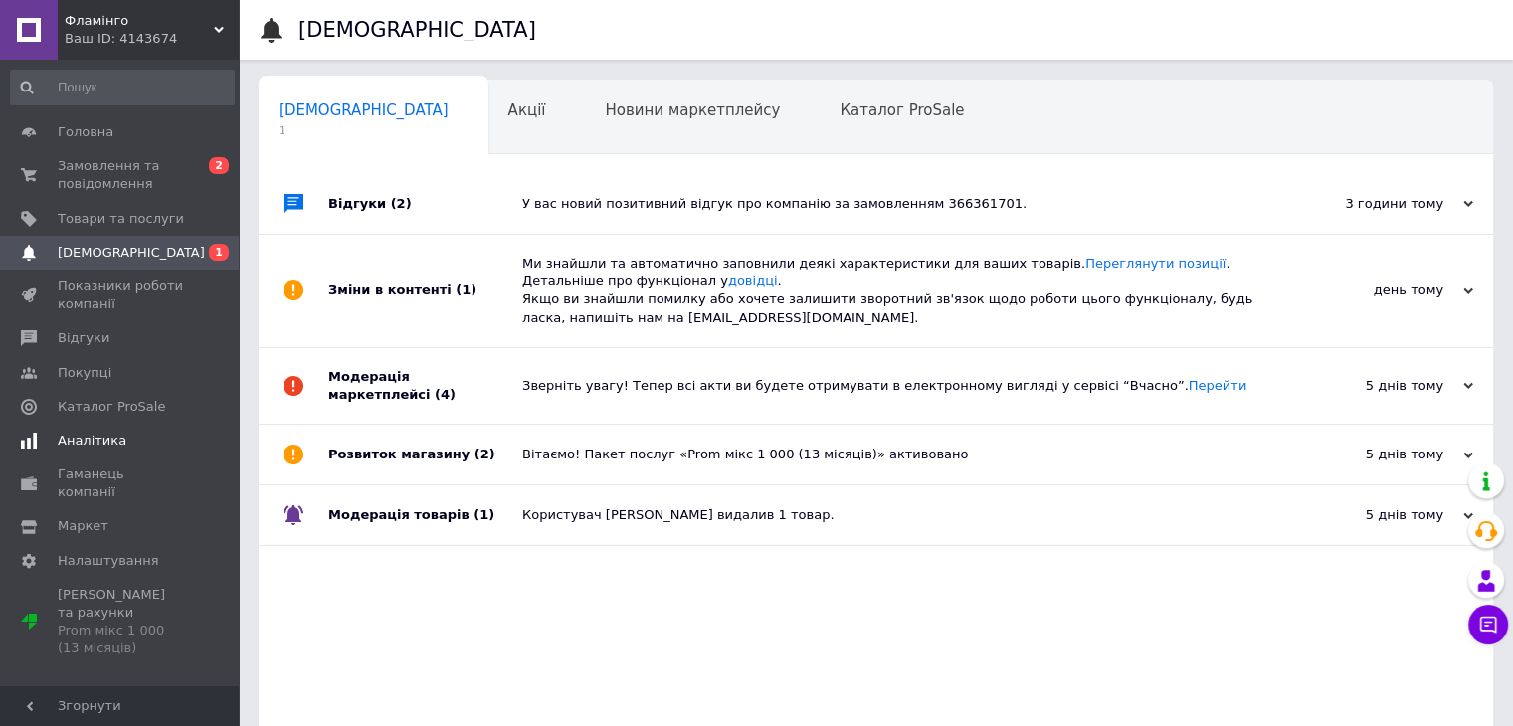
click at [96, 435] on span "Аналітика" at bounding box center [92, 441] width 69 height 18
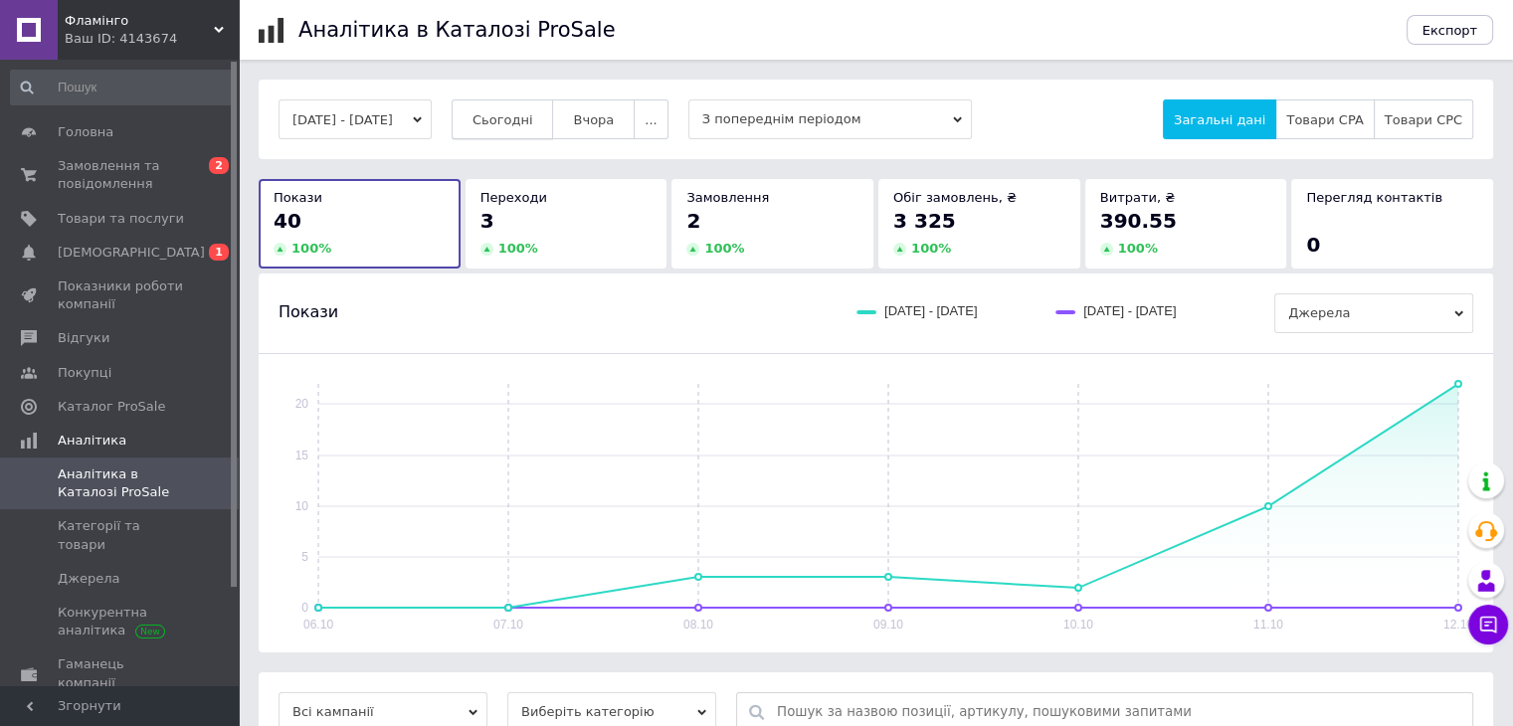
click at [533, 126] on span "Сьогодні" at bounding box center [503, 119] width 61 height 15
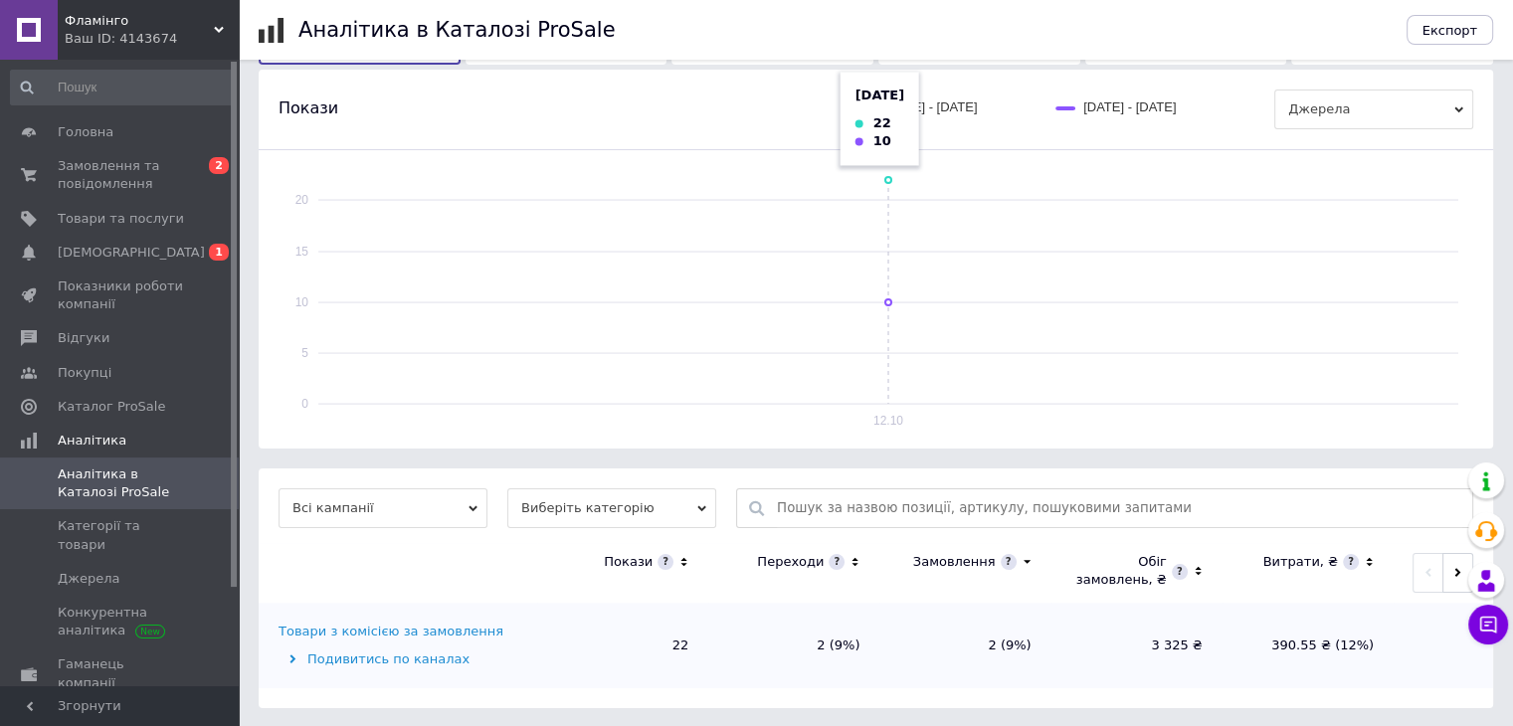
scroll to position [206, 0]
